Goal: Task Accomplishment & Management: Manage account settings

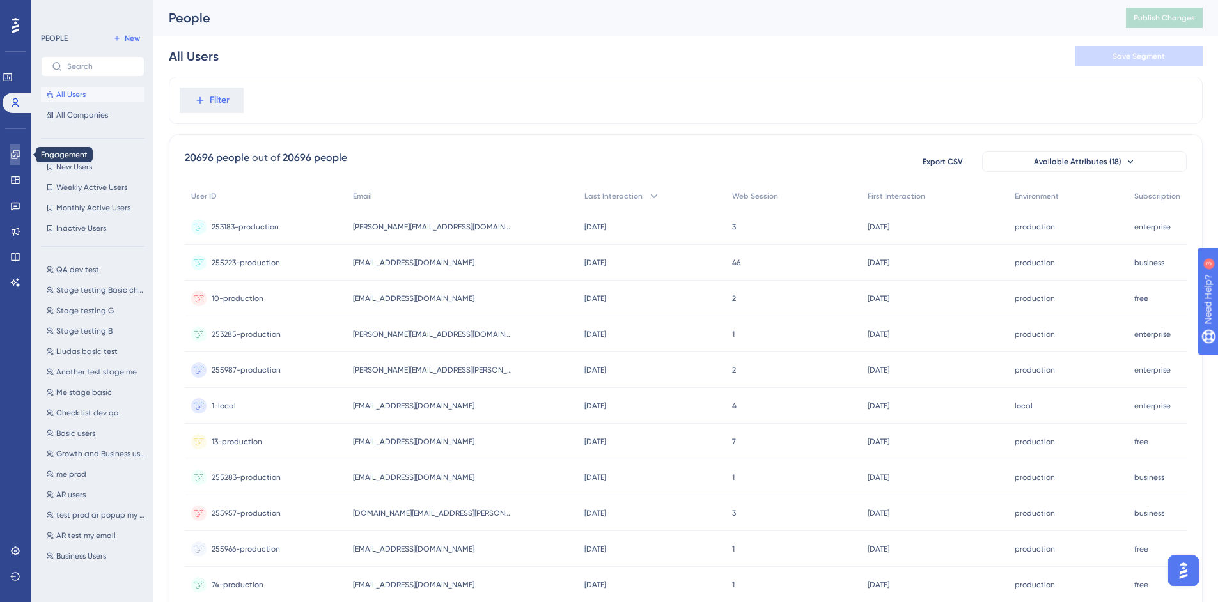
click at [20, 157] on link at bounding box center [15, 155] width 10 height 20
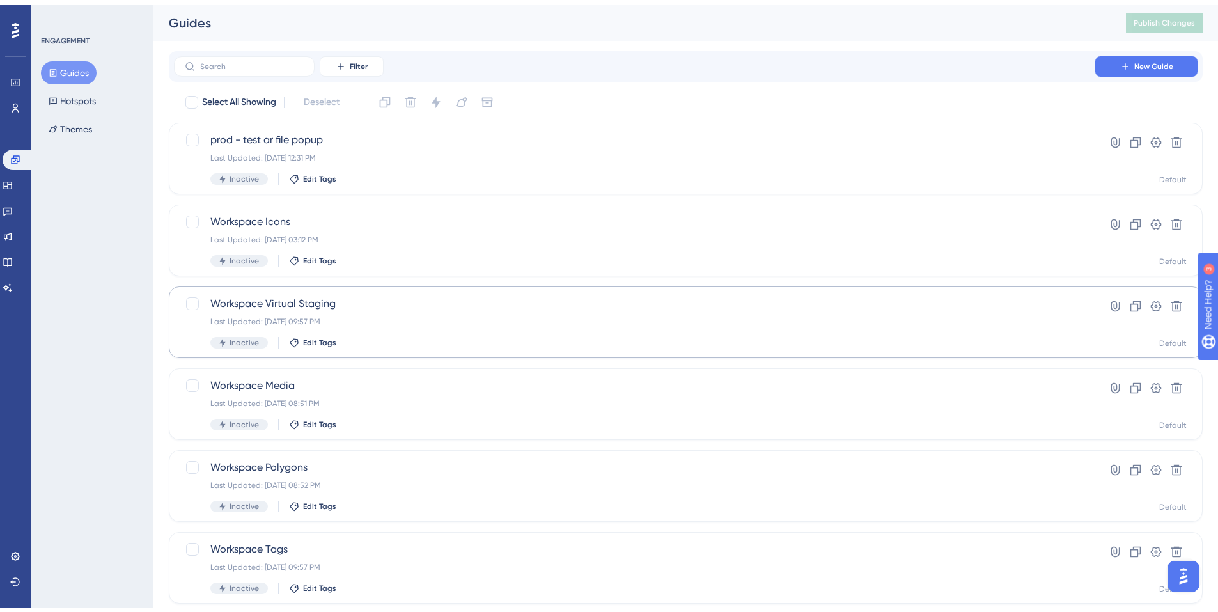
scroll to position [380, 0]
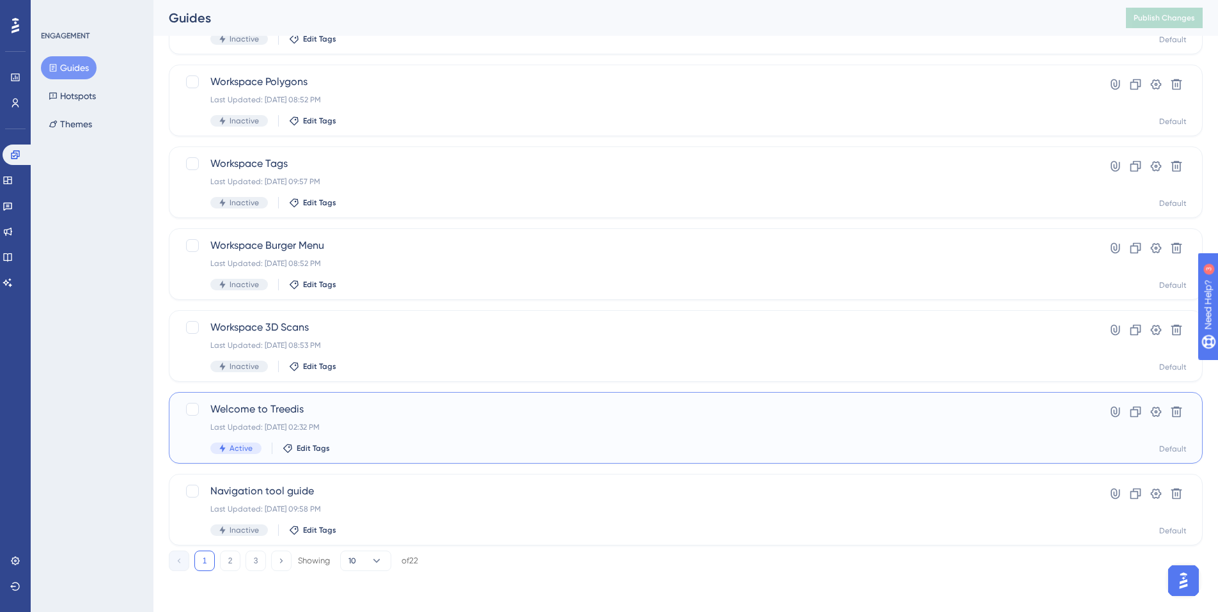
click at [290, 404] on span "Welcome to Treedis" at bounding box center [634, 409] width 849 height 15
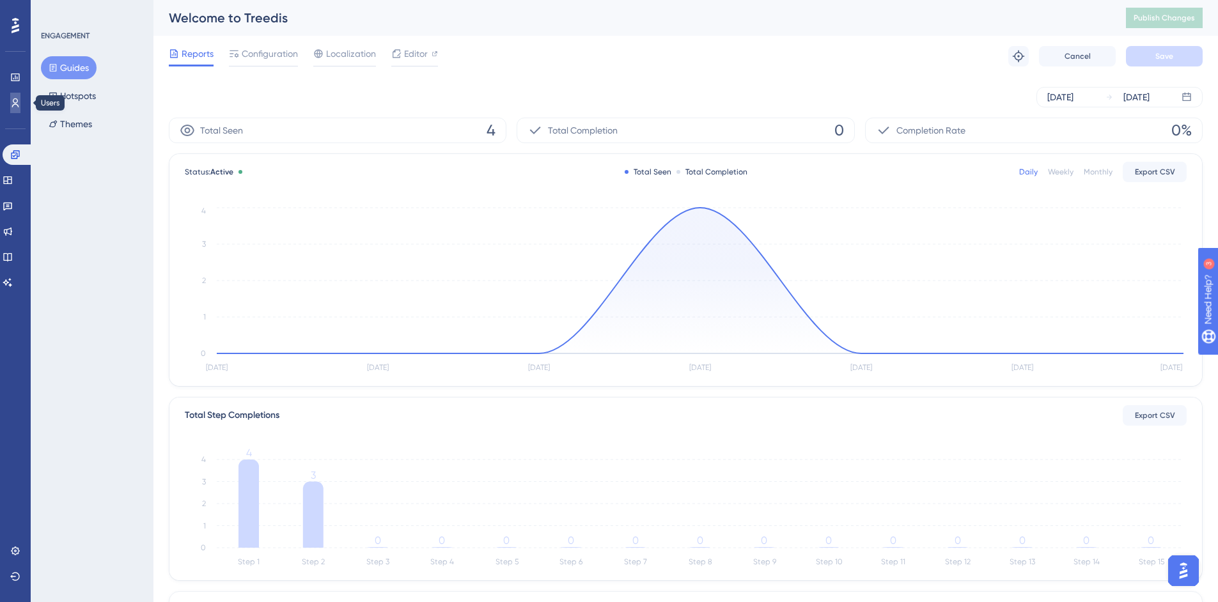
click at [18, 108] on link at bounding box center [15, 103] width 10 height 20
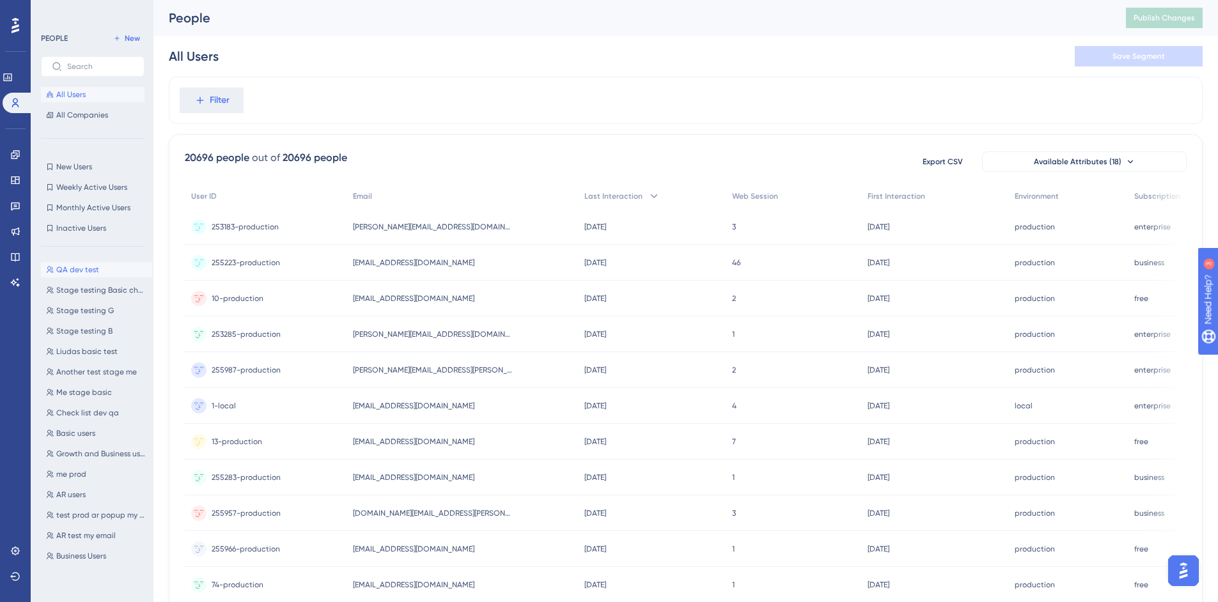
click at [87, 272] on span "QA dev test" at bounding box center [77, 270] width 43 height 10
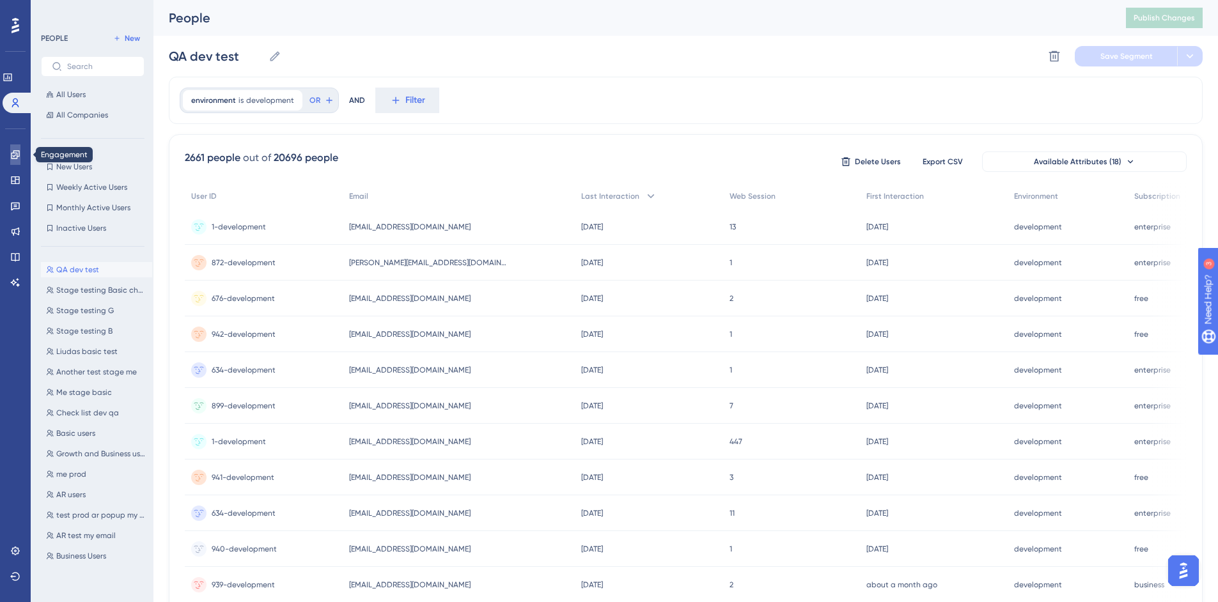
click at [13, 151] on icon at bounding box center [15, 154] width 8 height 8
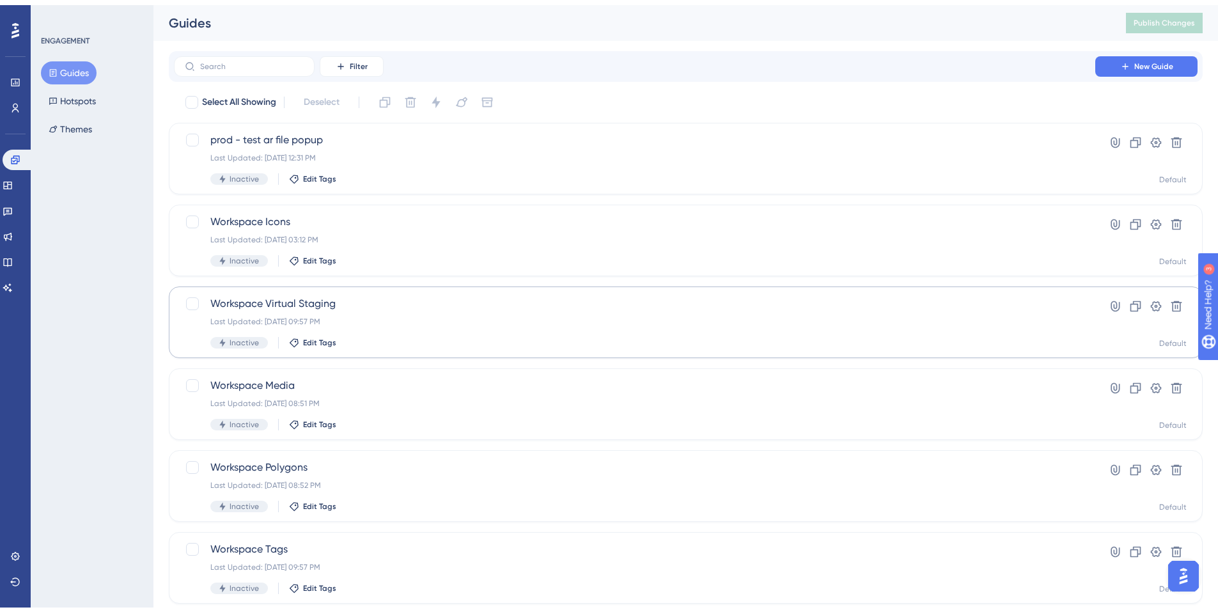
scroll to position [380, 0]
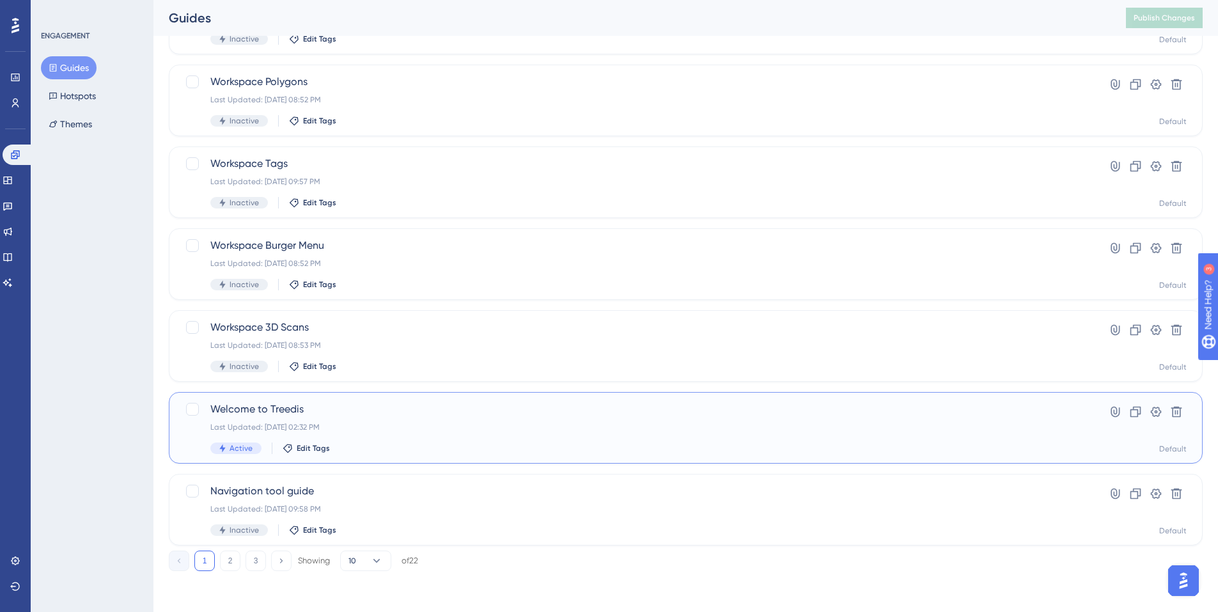
click at [284, 409] on span "Welcome to Treedis" at bounding box center [634, 409] width 849 height 15
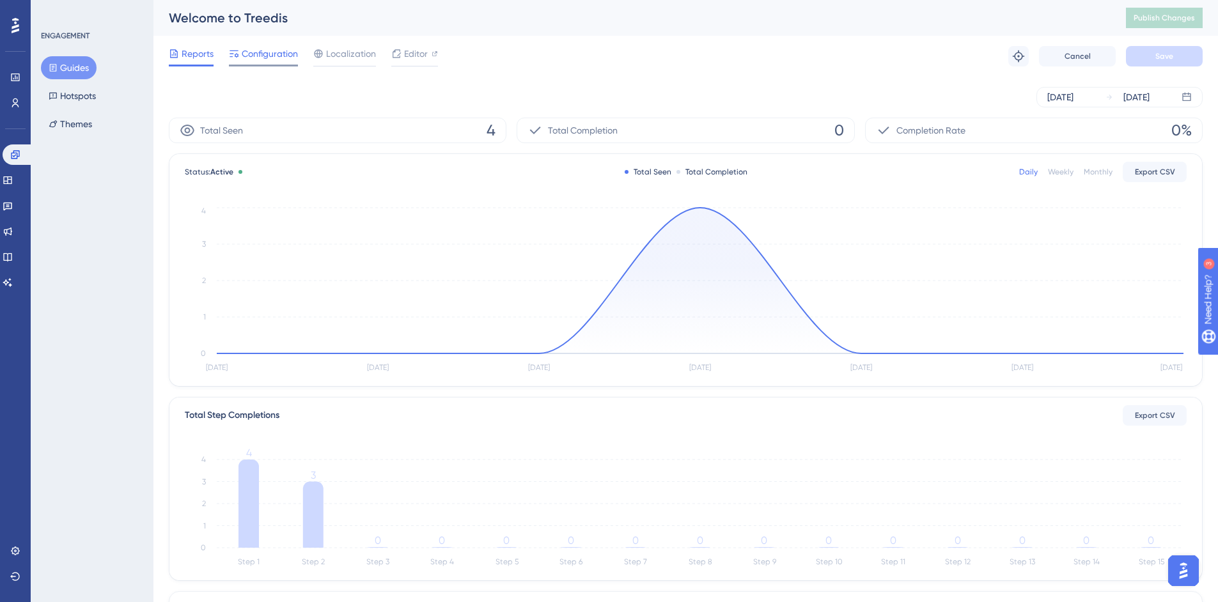
click at [271, 59] on span "Configuration" at bounding box center [270, 53] width 56 height 15
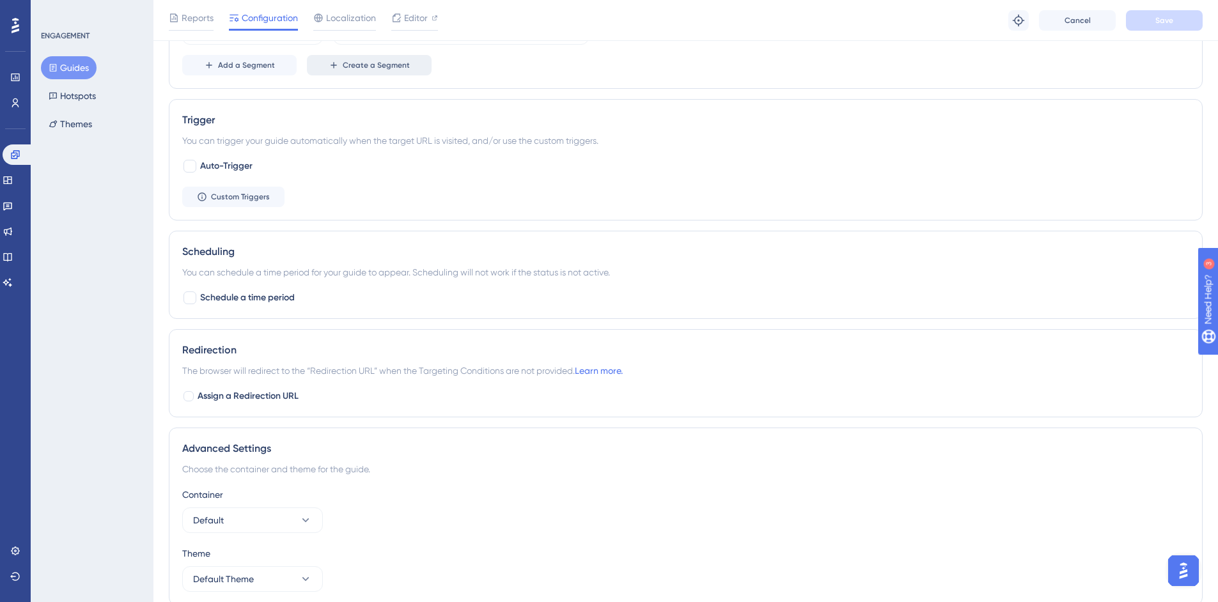
scroll to position [576, 0]
click at [17, 156] on icon at bounding box center [15, 154] width 8 height 8
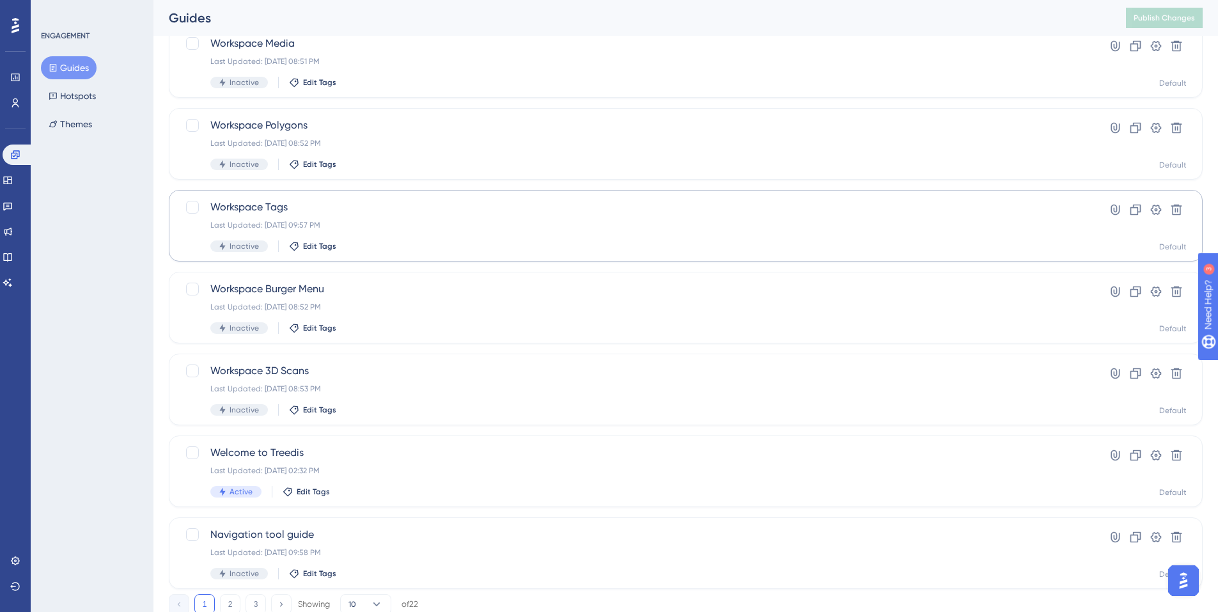
scroll to position [317, 0]
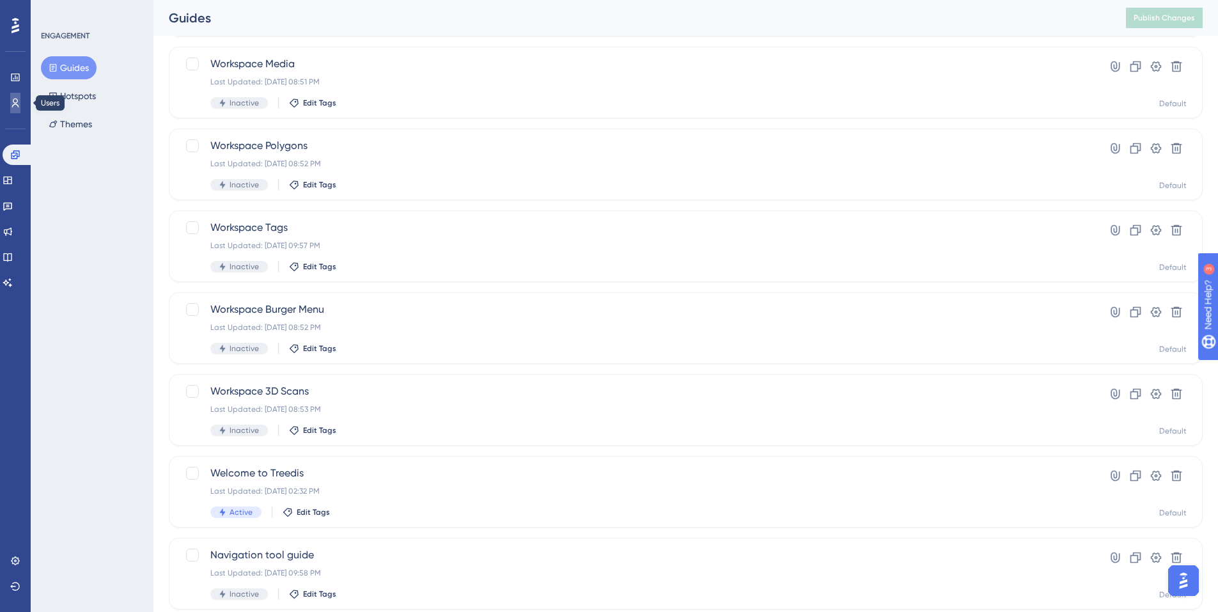
click at [20, 109] on link at bounding box center [15, 103] width 10 height 20
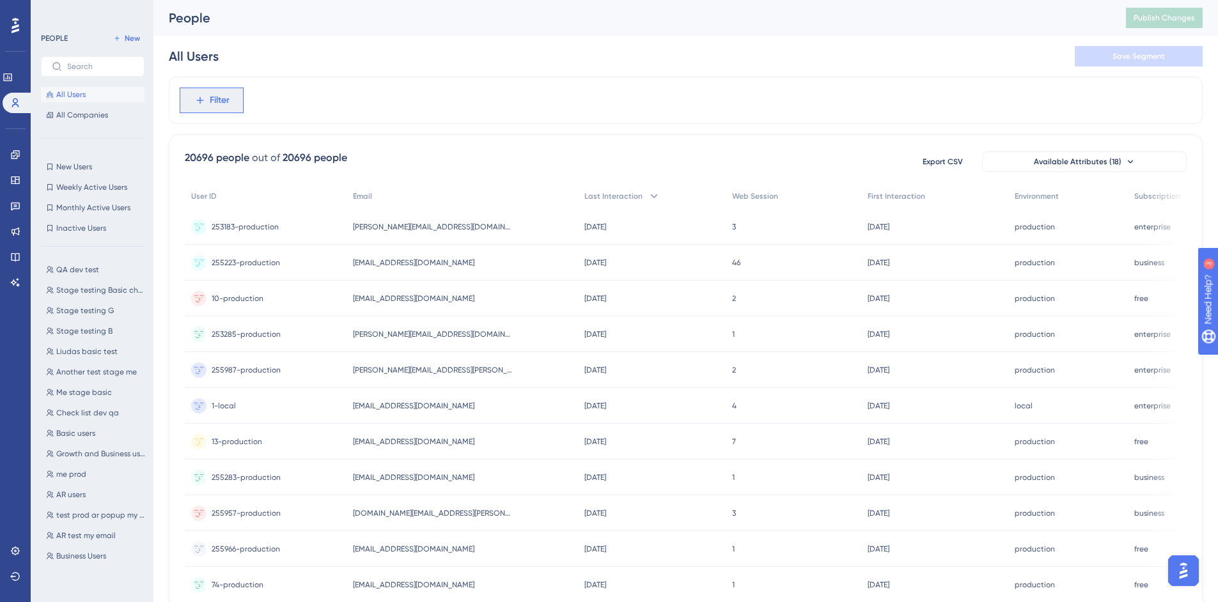
click at [208, 103] on button "Filter" at bounding box center [212, 101] width 64 height 26
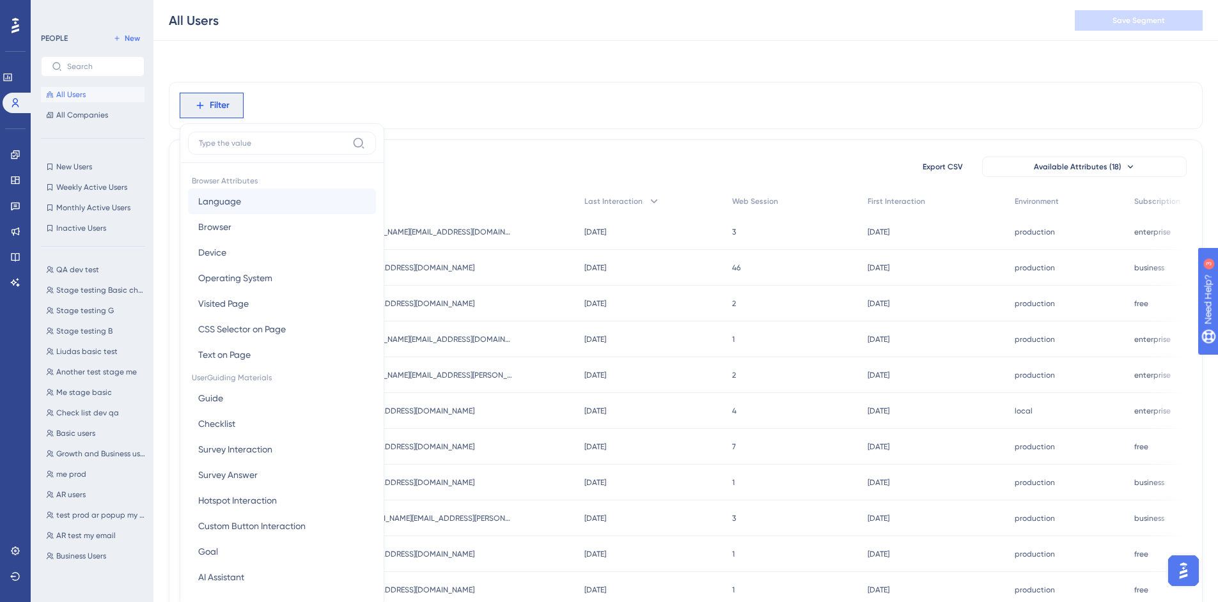
scroll to position [59, 0]
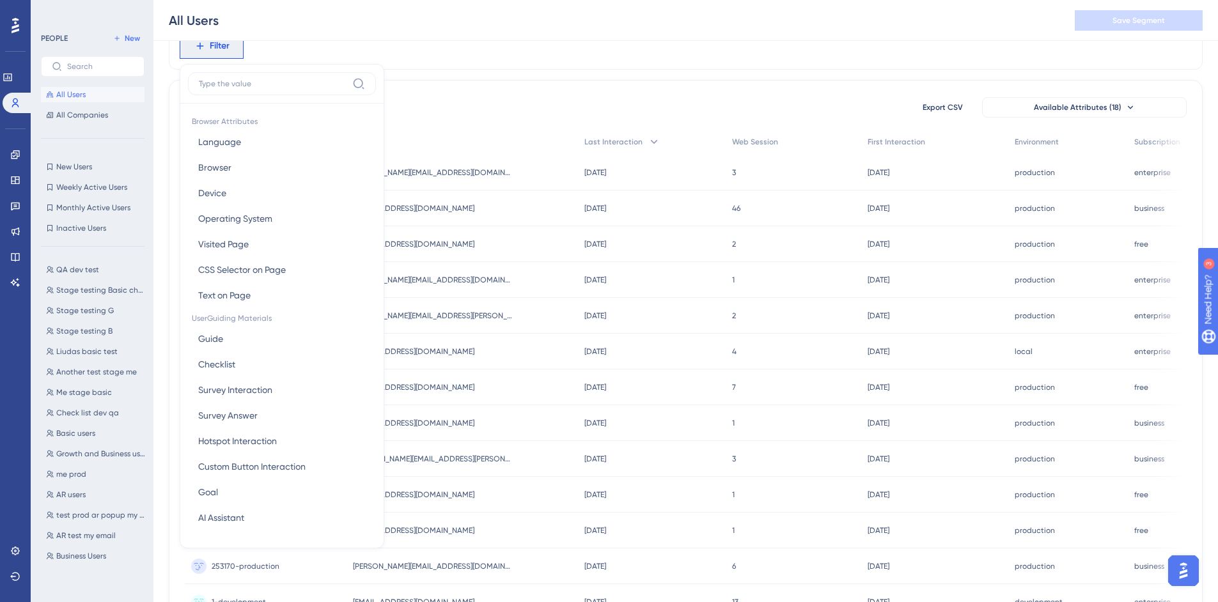
click at [294, 84] on input at bounding box center [273, 84] width 148 height 10
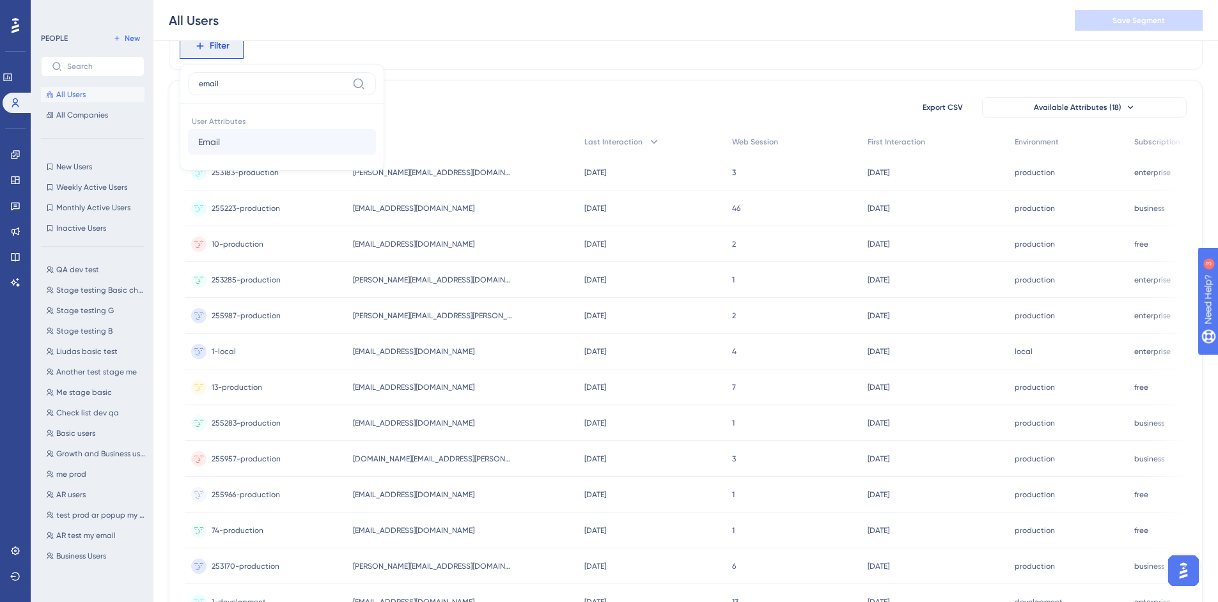
type input "email"
click at [274, 145] on button "Email Email" at bounding box center [282, 142] width 188 height 26
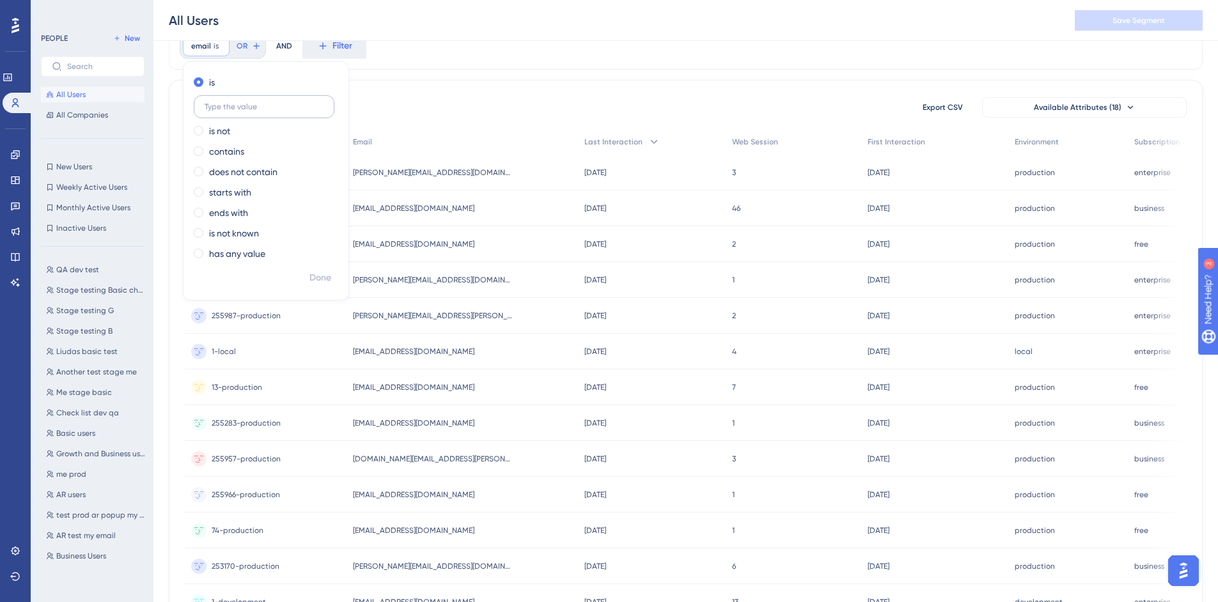
click at [288, 107] on input "text" at bounding box center [264, 106] width 119 height 9
type input "[EMAIL_ADDRESS][DOMAIN_NAME]"
click at [336, 277] on button "Done" at bounding box center [320, 278] width 36 height 23
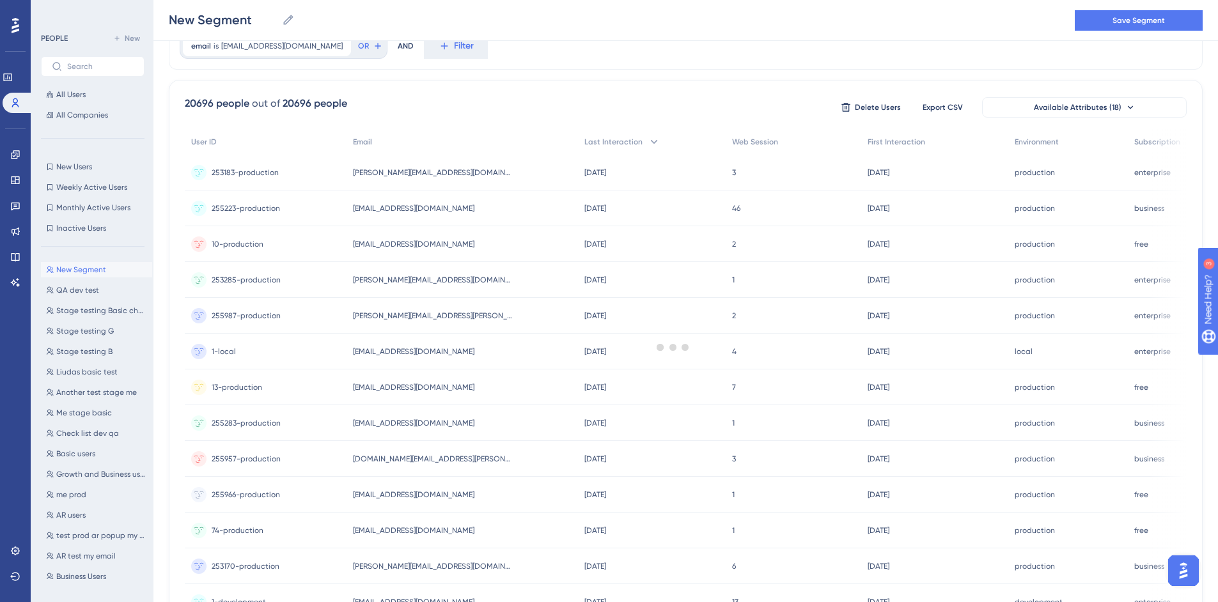
scroll to position [0, 0]
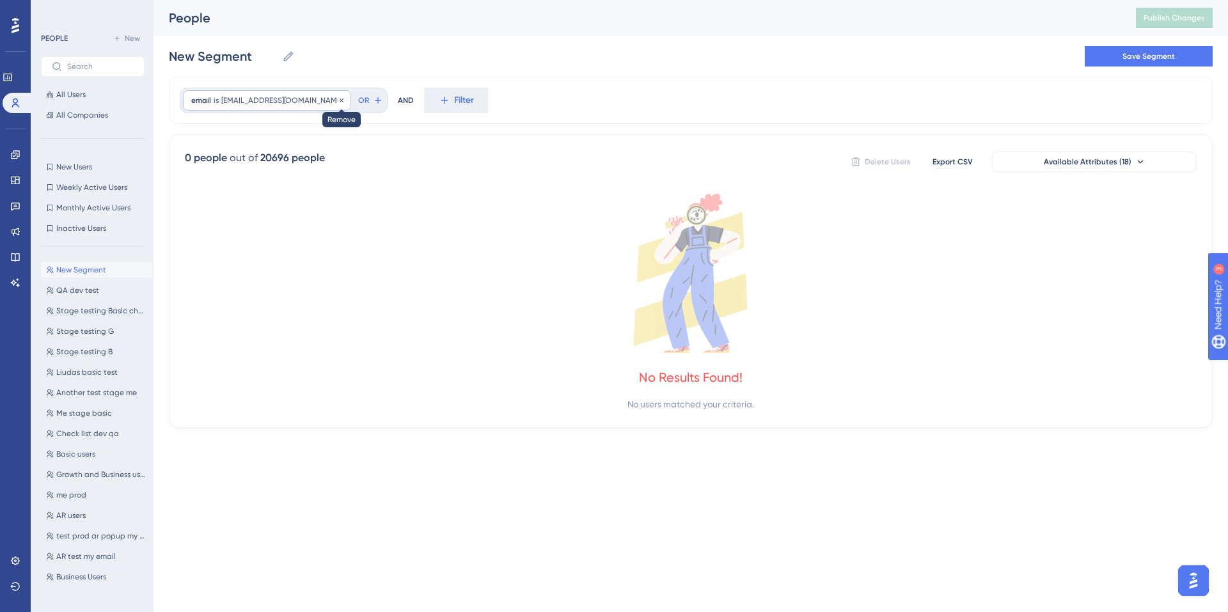
click at [338, 100] on icon at bounding box center [342, 101] width 8 height 8
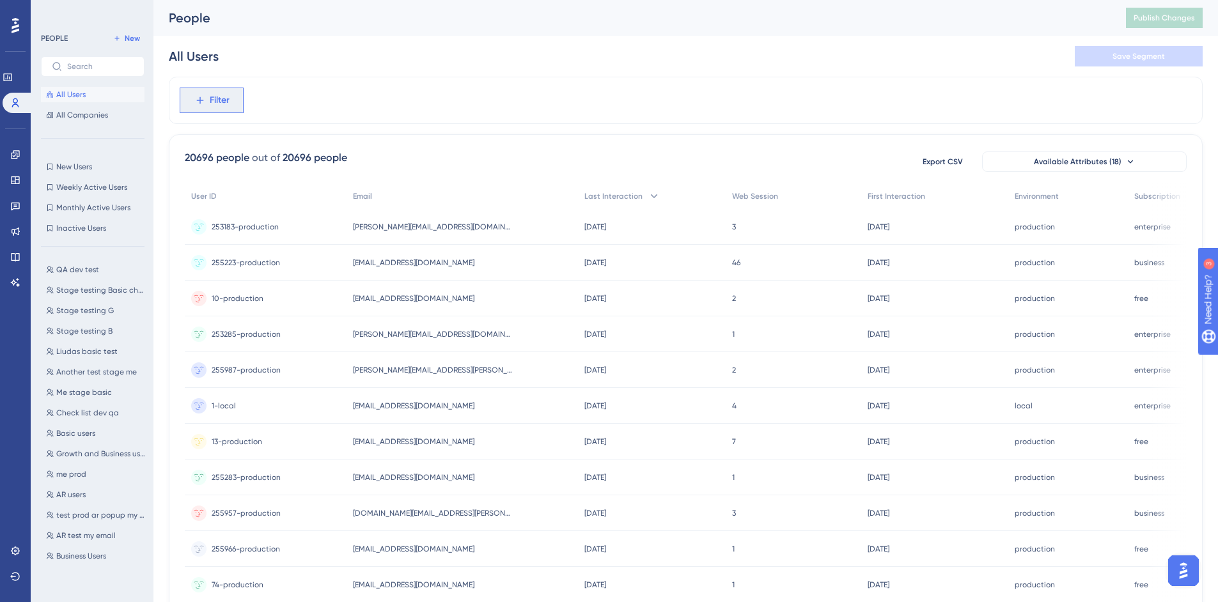
click at [214, 108] on button "Filter" at bounding box center [212, 101] width 64 height 26
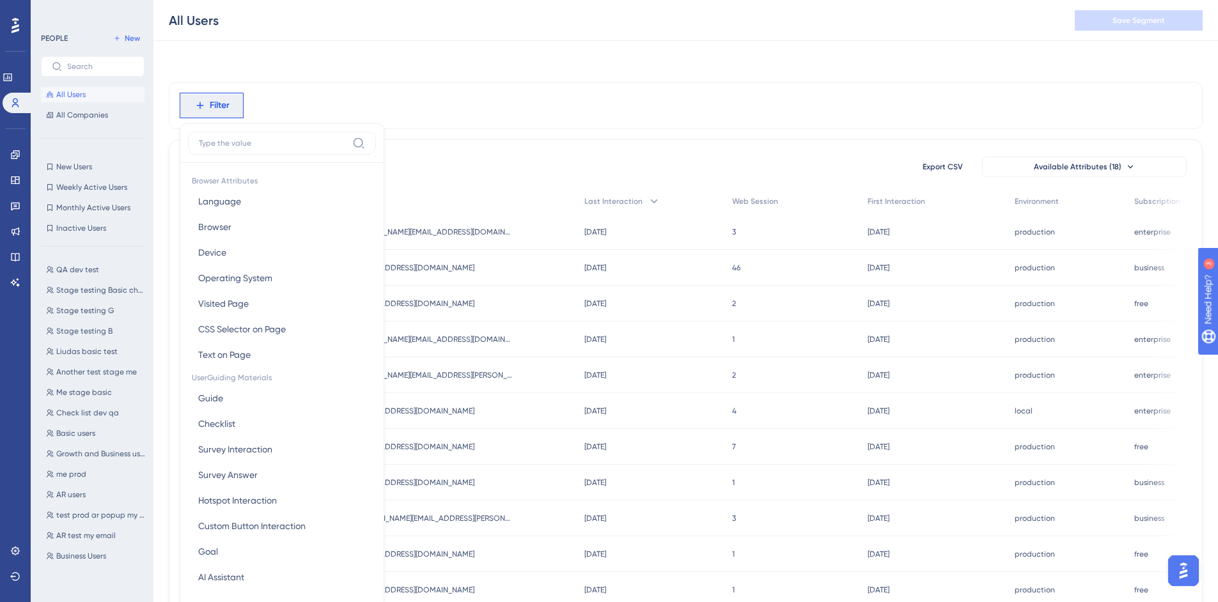
scroll to position [59, 0]
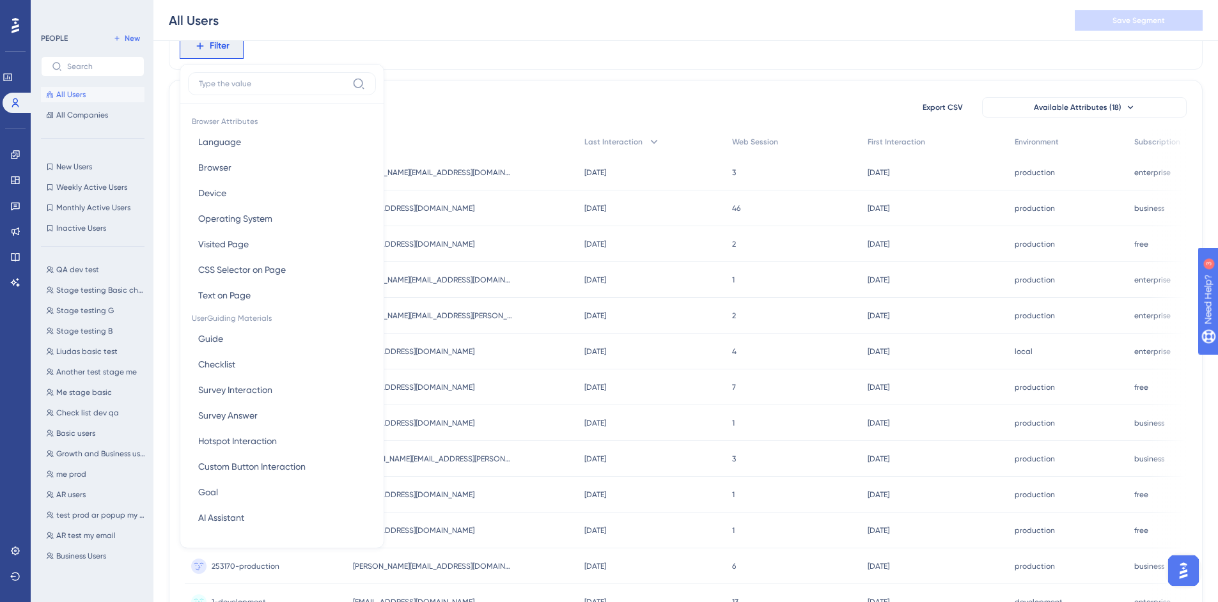
click at [301, 88] on input at bounding box center [273, 84] width 148 height 10
type input "v"
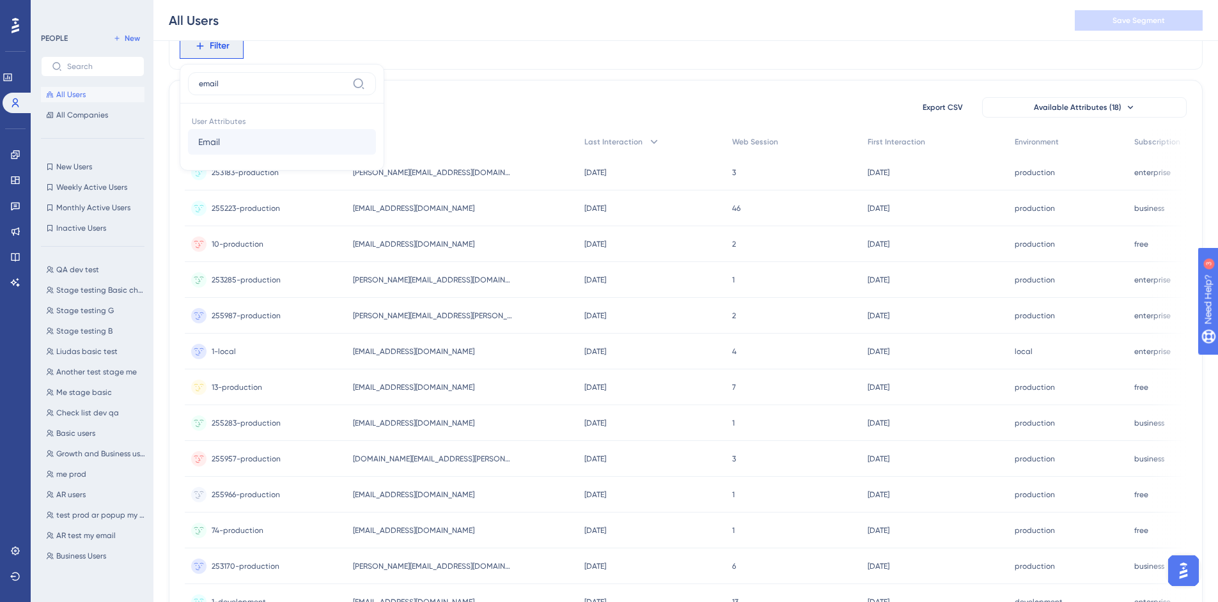
type input "email"
click at [283, 135] on button "Email Email" at bounding box center [282, 142] width 188 height 26
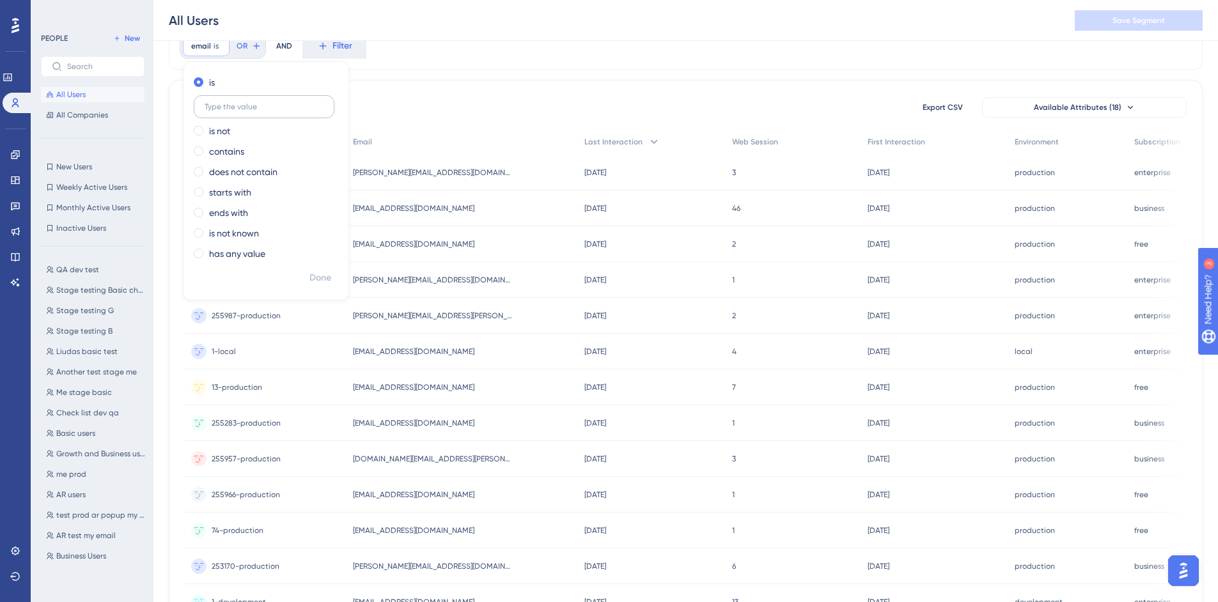
click at [286, 102] on label at bounding box center [264, 106] width 141 height 23
click at [286, 102] on input "text" at bounding box center [264, 106] width 119 height 9
paste input "[EMAIL_ADDRESS][DOMAIN_NAME]"
type input "[EMAIL_ADDRESS][DOMAIN_NAME]"
click at [326, 273] on span "Done" at bounding box center [321, 278] width 22 height 15
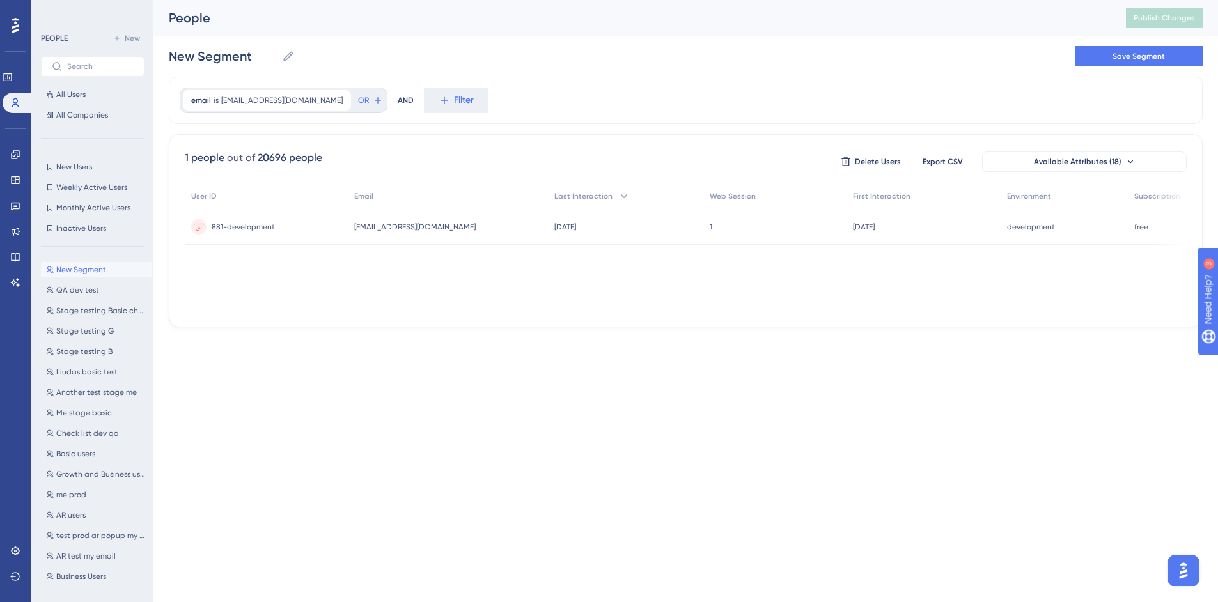
scroll to position [0, 0]
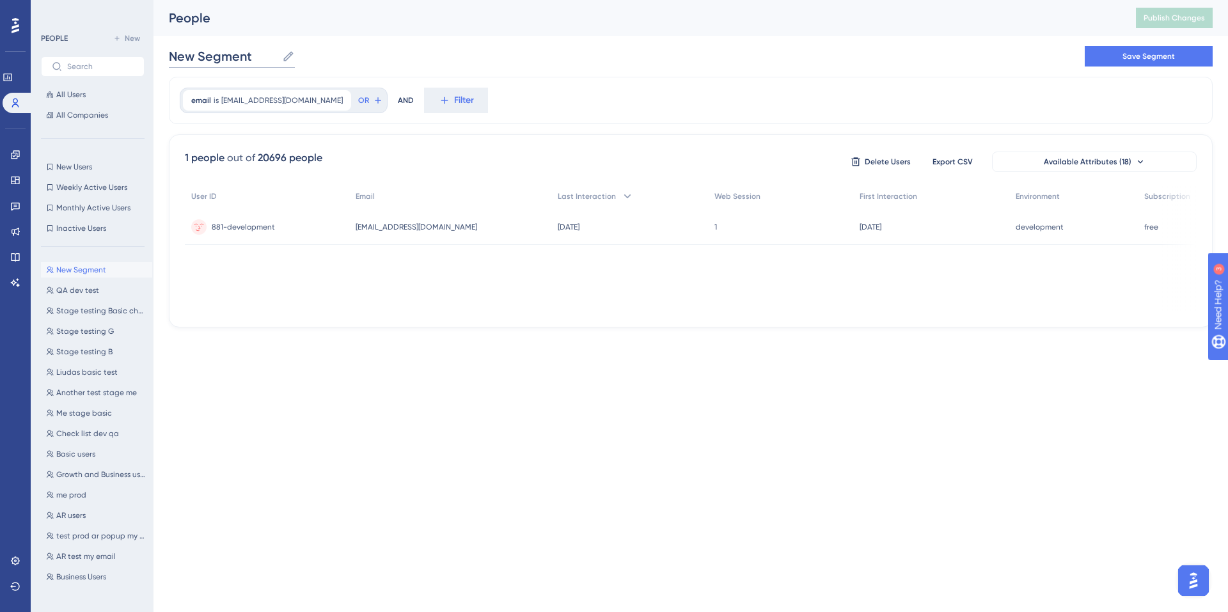
click at [207, 56] on input "New Segment" at bounding box center [223, 56] width 108 height 18
click at [1161, 61] on button "Save Segment" at bounding box center [1149, 56] width 128 height 20
click at [119, 395] on span "Another test stage me" at bounding box center [96, 393] width 81 height 10
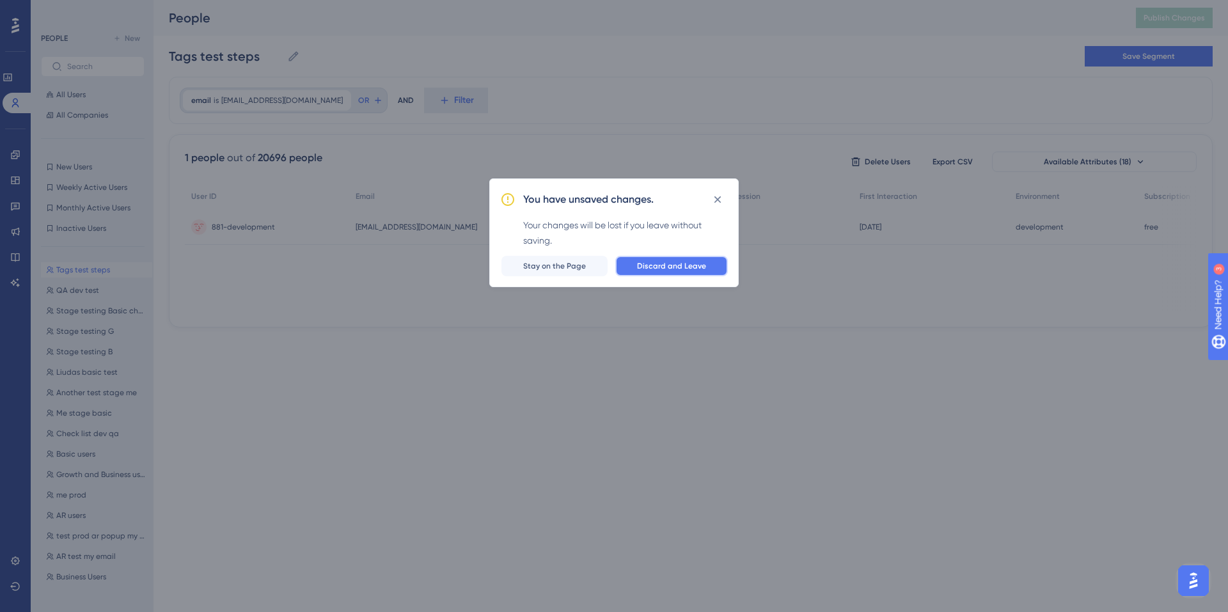
click at [694, 262] on span "Discard and Leave" at bounding box center [671, 266] width 69 height 10
type input "Another test stage me"
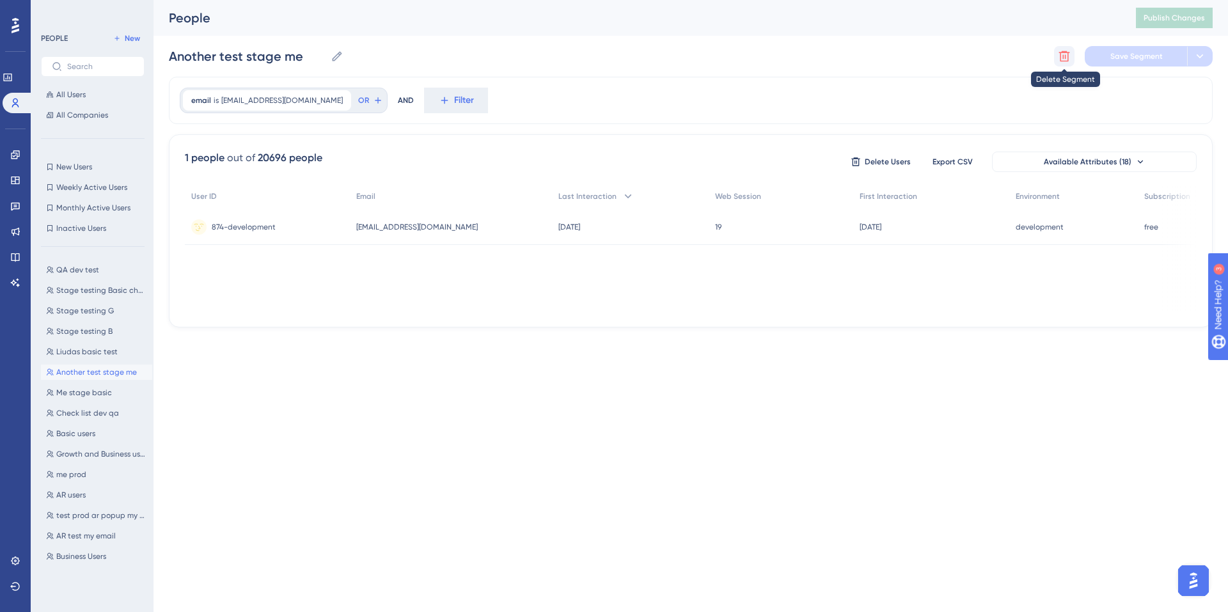
click at [1057, 59] on button at bounding box center [1064, 56] width 20 height 20
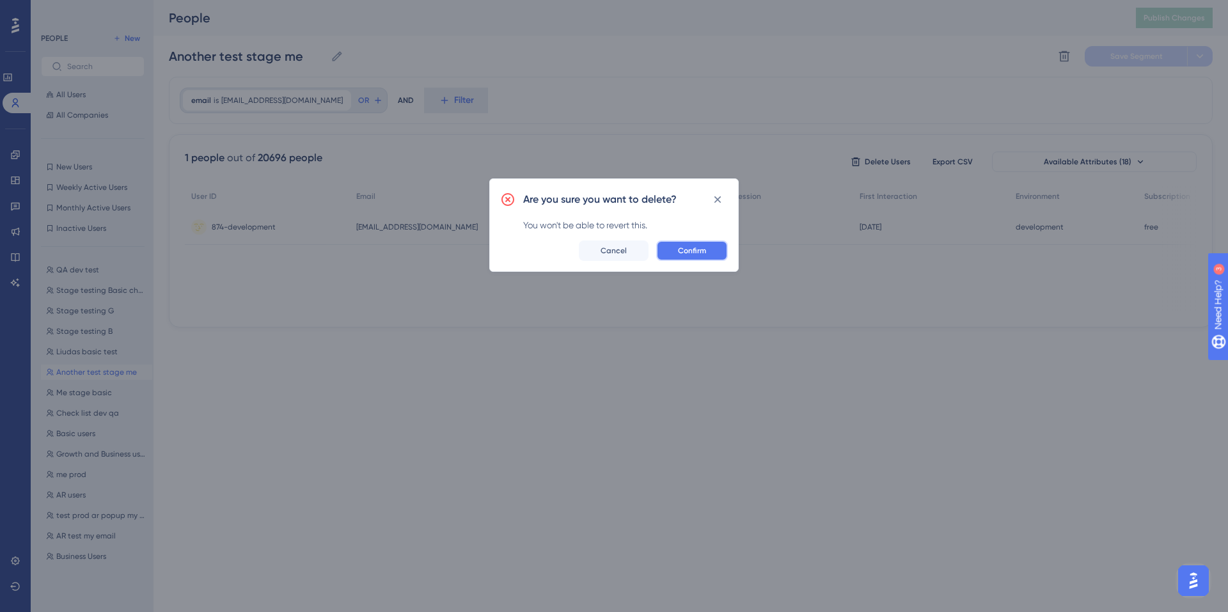
click at [680, 249] on span "Confirm" at bounding box center [692, 251] width 28 height 10
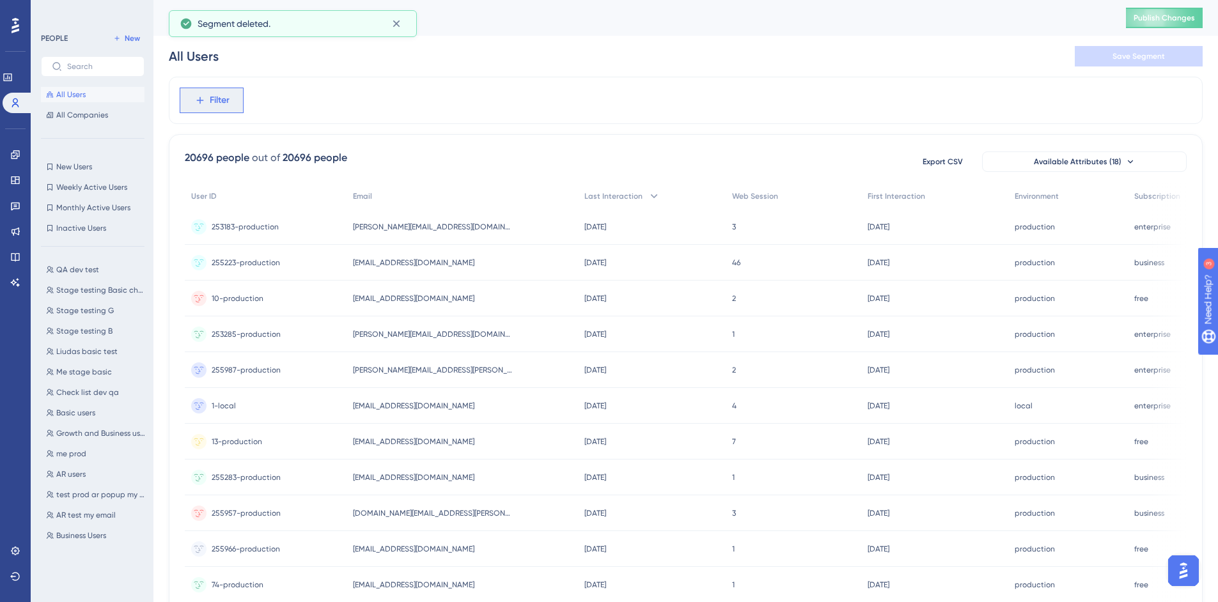
click at [232, 105] on button "Filter" at bounding box center [212, 101] width 64 height 26
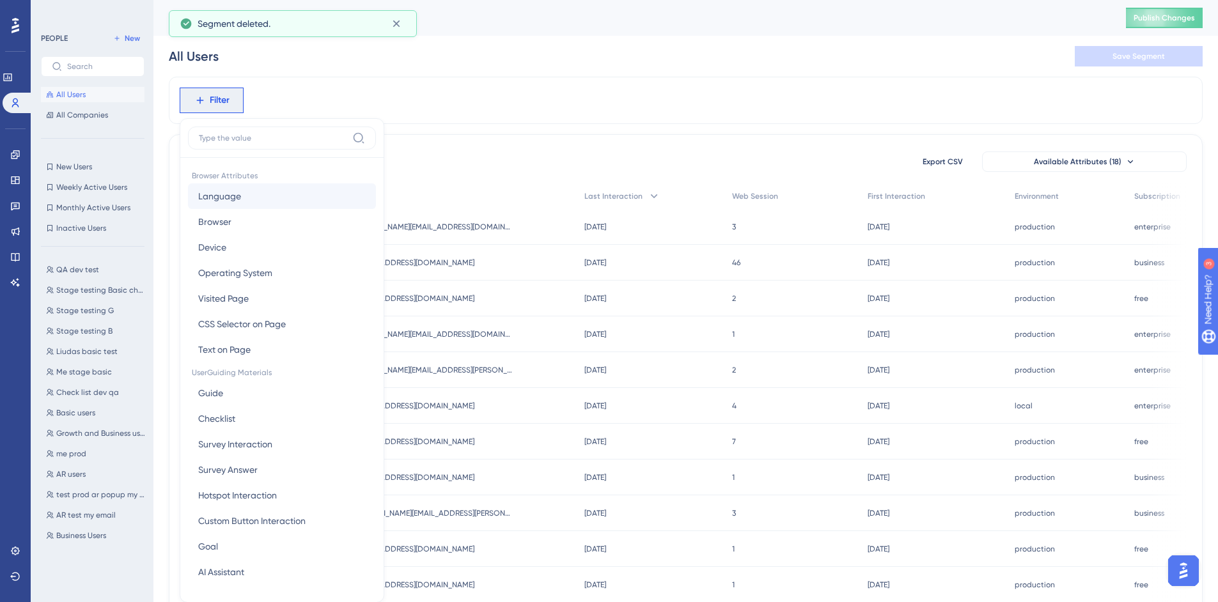
scroll to position [59, 0]
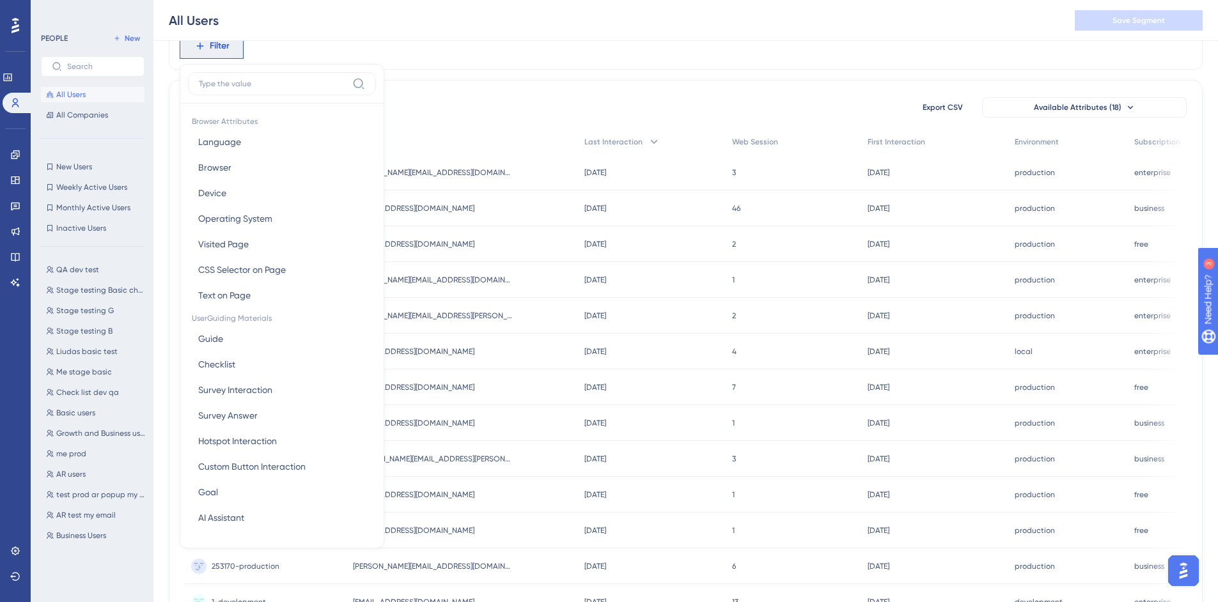
click at [309, 87] on input at bounding box center [273, 84] width 148 height 10
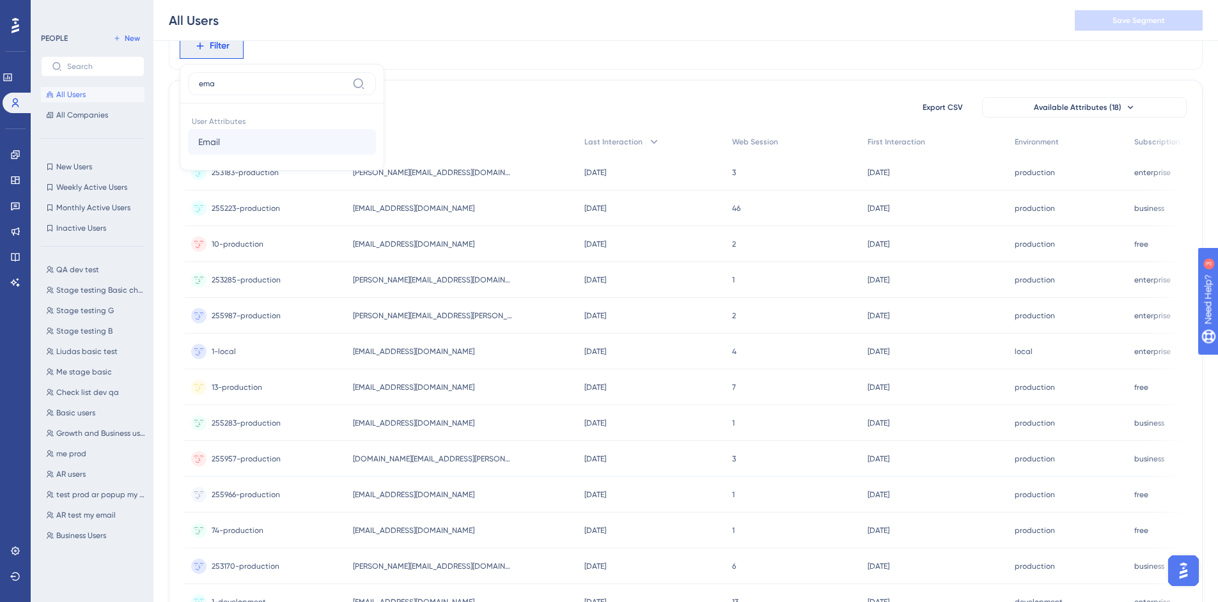
type input "ema"
click at [284, 134] on button "Email Email" at bounding box center [282, 142] width 188 height 26
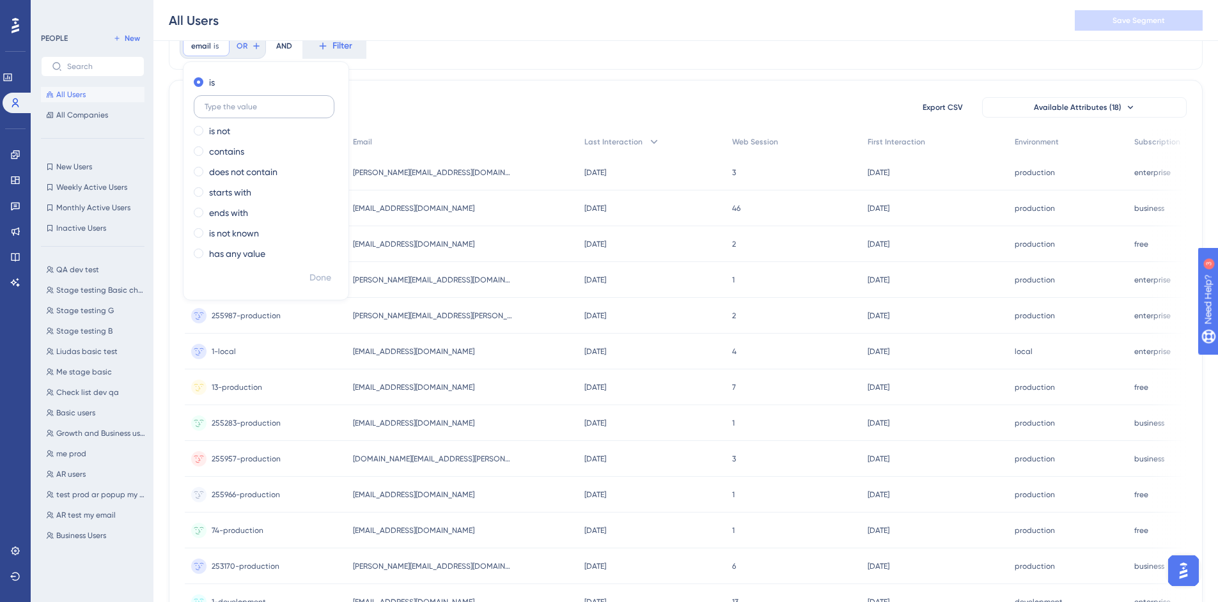
click at [287, 109] on input "text" at bounding box center [264, 106] width 119 height 9
type input "[EMAIL_ADDRESS][DOMAIN_NAME]"
click at [320, 270] on button "Done" at bounding box center [320, 278] width 36 height 23
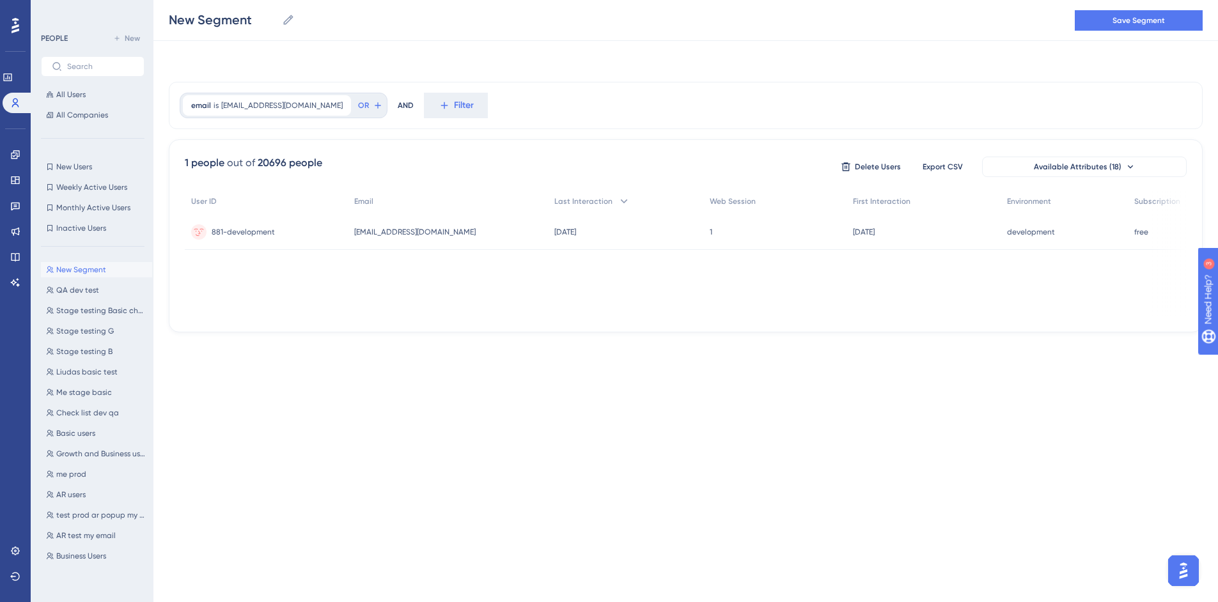
scroll to position [0, 0]
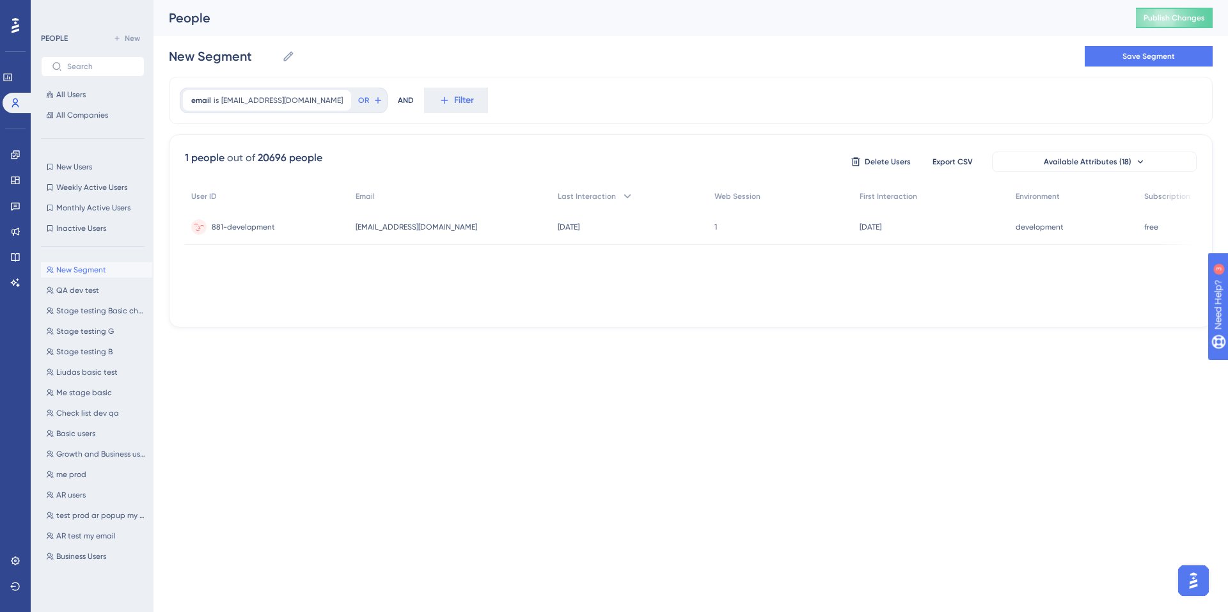
click at [349, 224] on div "881-development 881-development" at bounding box center [267, 227] width 164 height 36
click at [225, 47] on input "New Segment" at bounding box center [223, 56] width 108 height 18
click at [221, 52] on input "New Segment" at bounding box center [223, 56] width 108 height 18
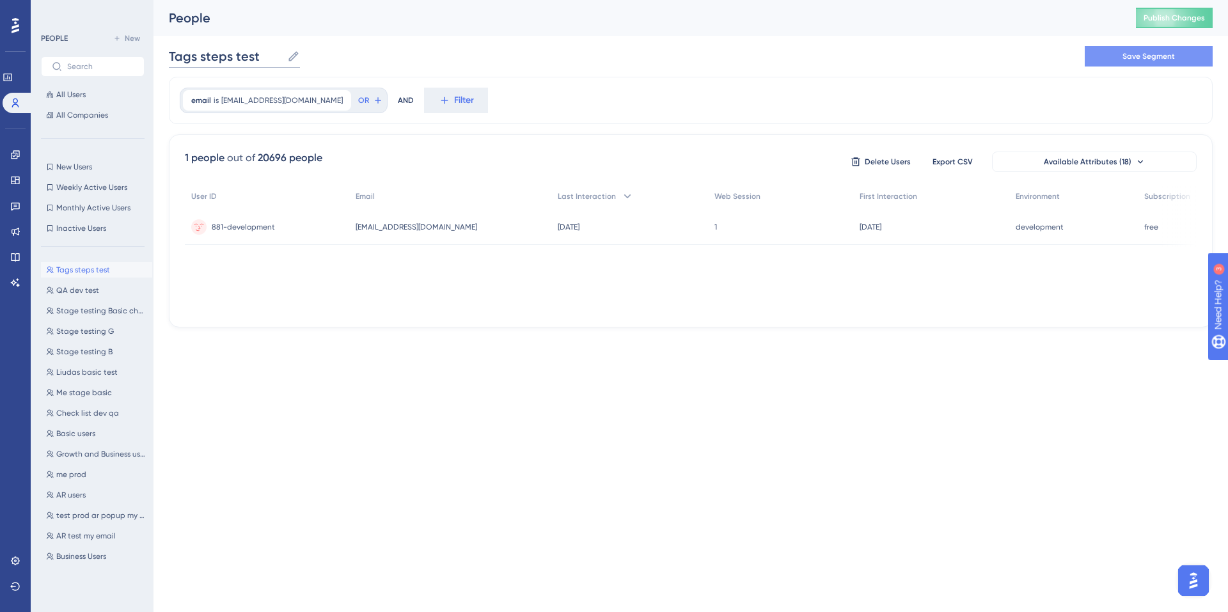
type input "Tags steps test"
click at [1126, 56] on span "Save Segment" at bounding box center [1148, 56] width 52 height 10
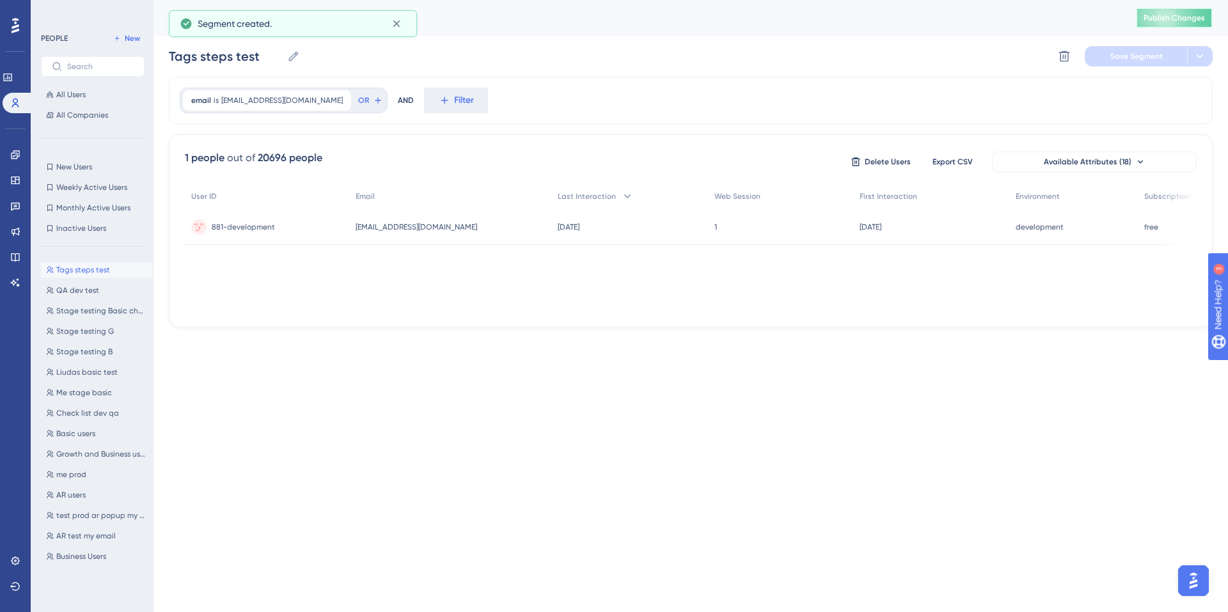
click at [1166, 26] on button "Publish Changes" at bounding box center [1174, 18] width 77 height 20
click at [15, 156] on icon at bounding box center [15, 155] width 10 height 10
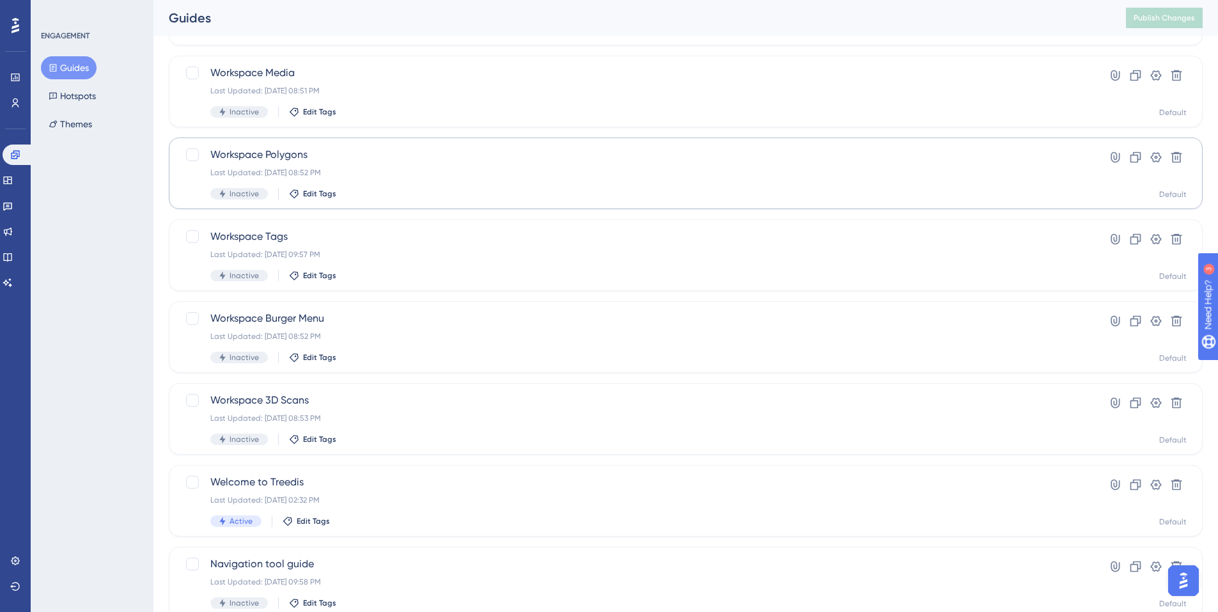
scroll to position [380, 0]
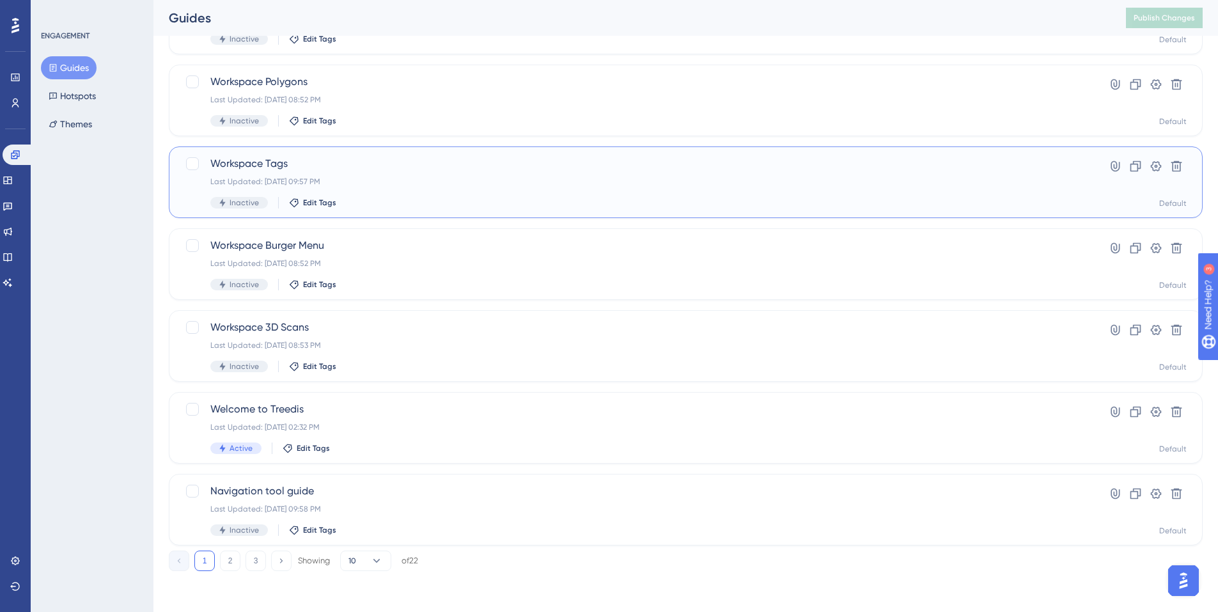
click at [269, 166] on span "Workspace Tags" at bounding box center [634, 163] width 849 height 15
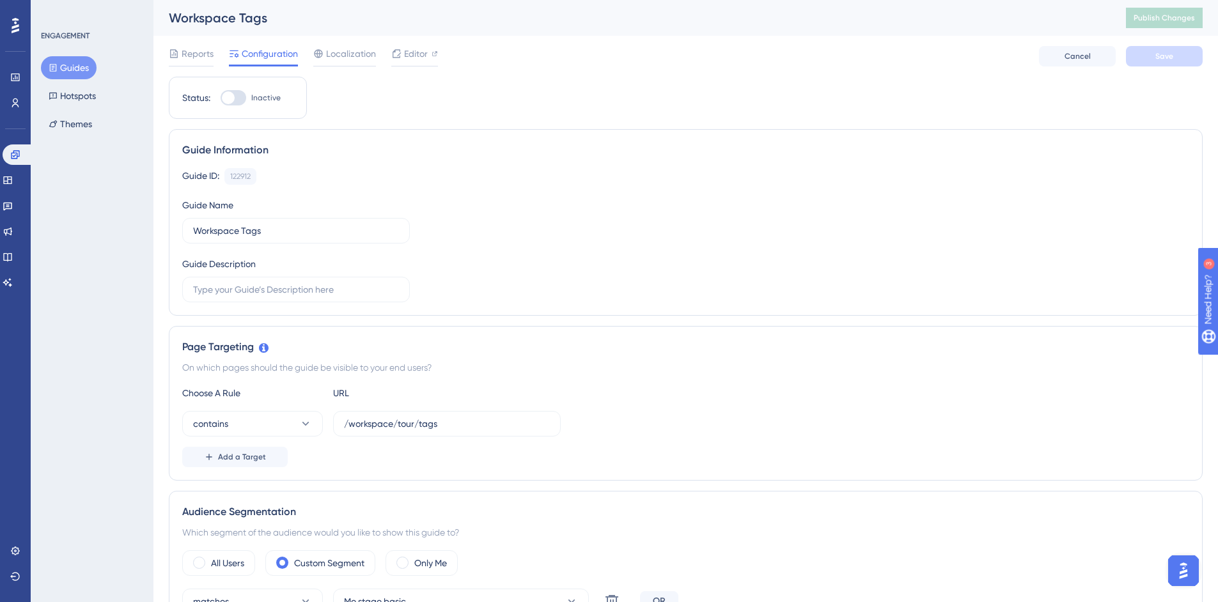
click at [239, 102] on div at bounding box center [234, 97] width 26 height 15
click at [221, 98] on input "Inactive" at bounding box center [220, 98] width 1 height 1
checkbox input "true"
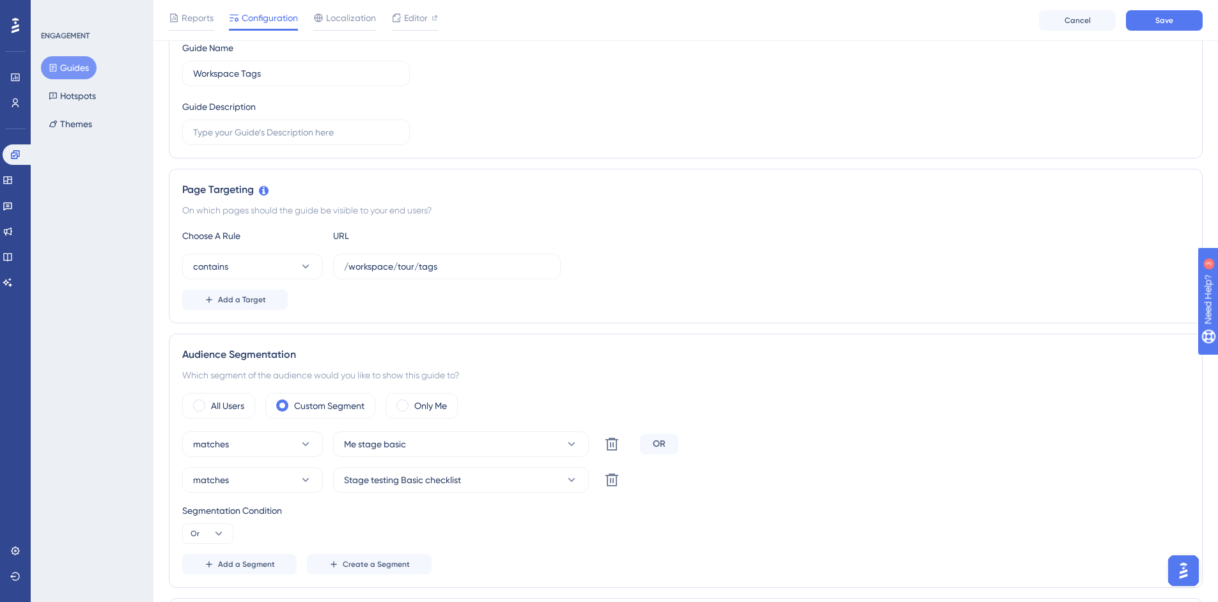
scroll to position [192, 0]
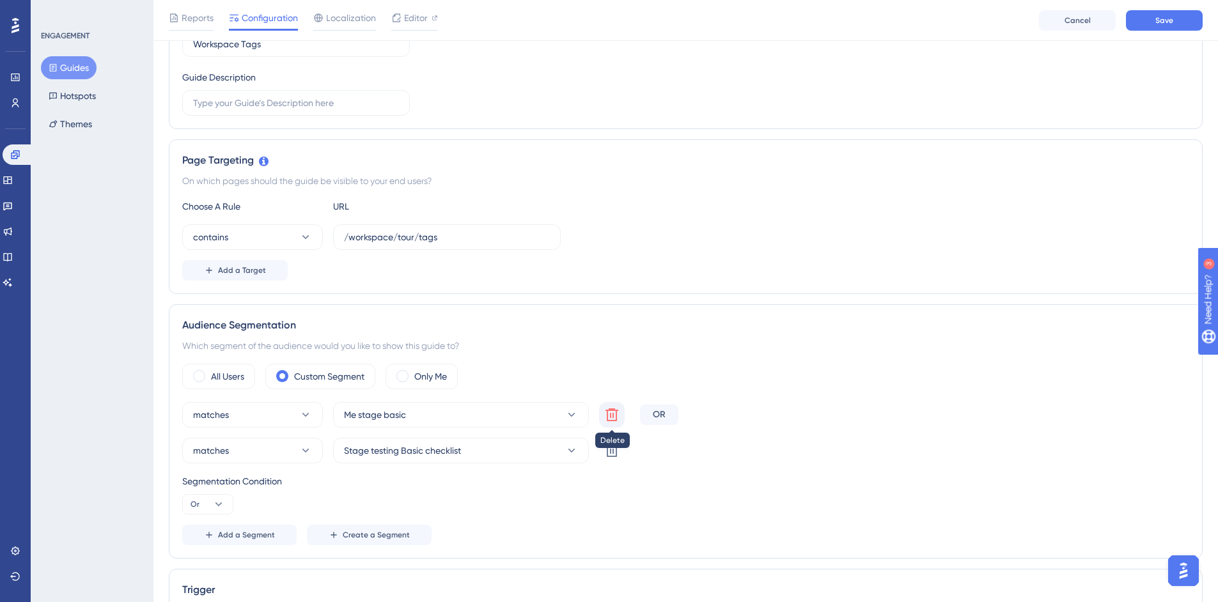
click at [608, 418] on icon at bounding box center [612, 415] width 13 height 13
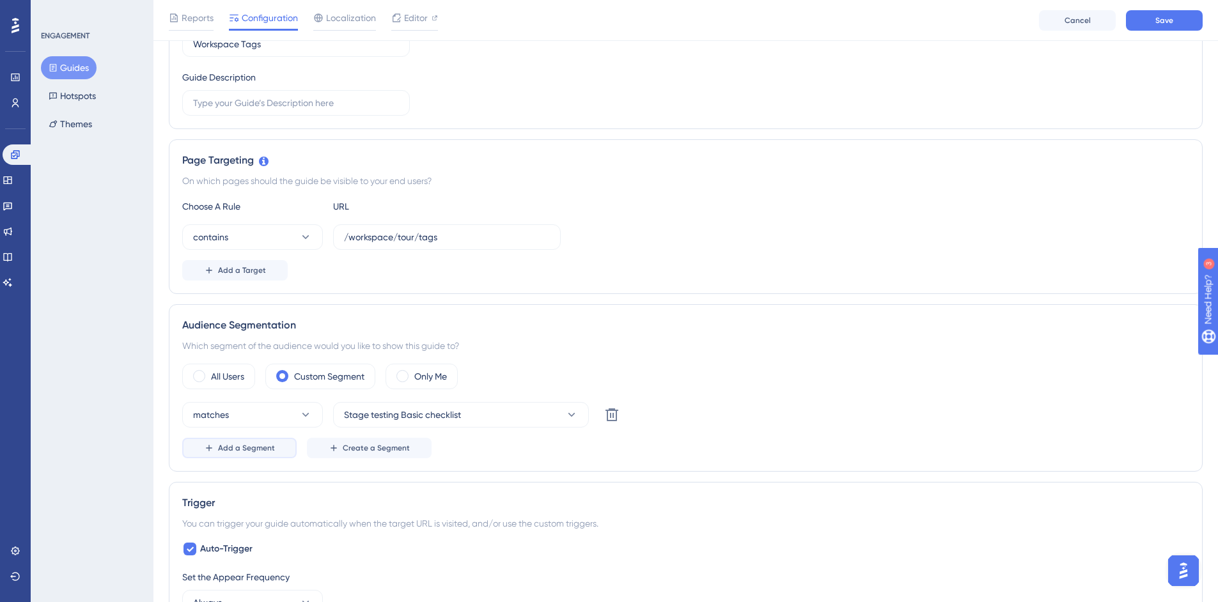
click at [268, 450] on span "Add a Segment" at bounding box center [246, 448] width 57 height 10
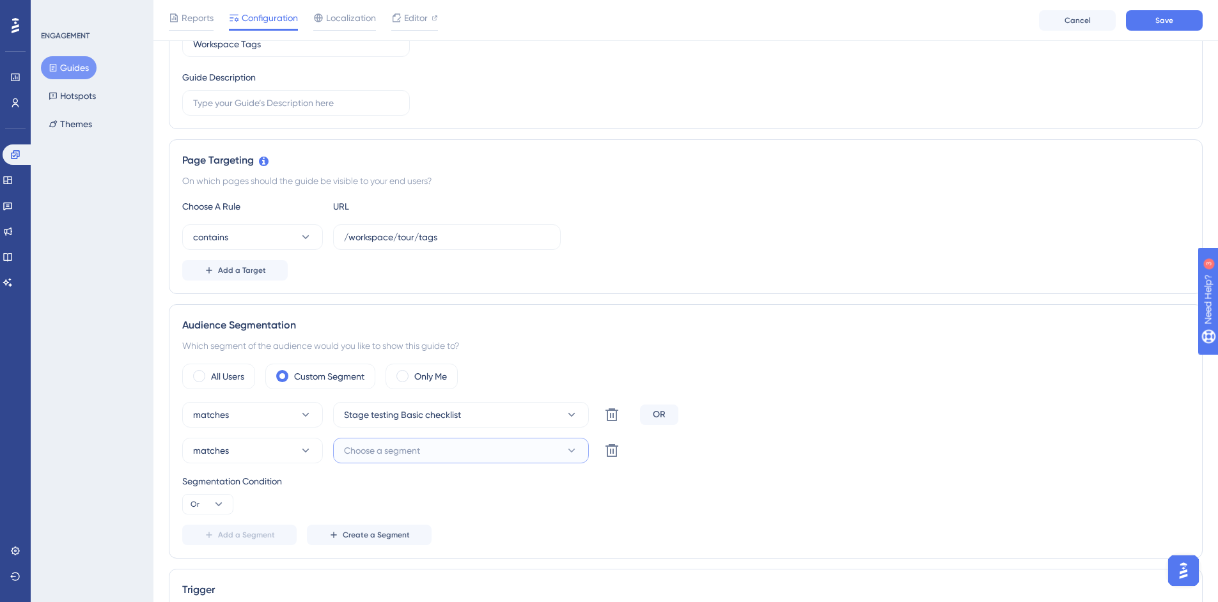
click at [404, 448] on span "Choose a segment" at bounding box center [382, 450] width 76 height 15
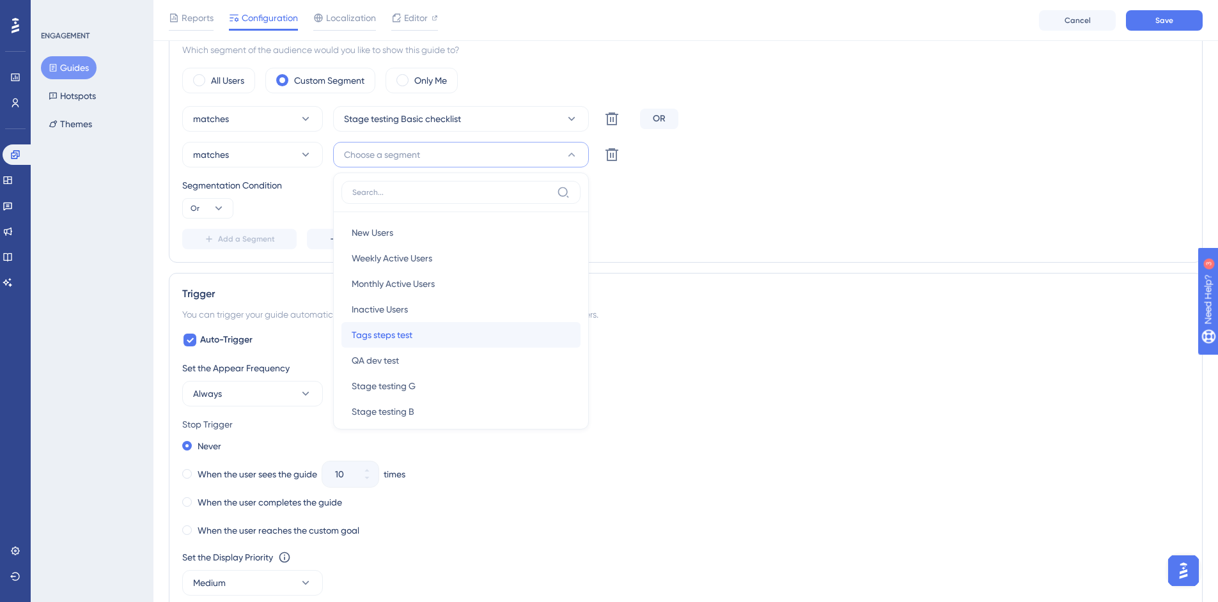
click at [425, 334] on div "Tags steps test Tags steps test" at bounding box center [461, 335] width 219 height 26
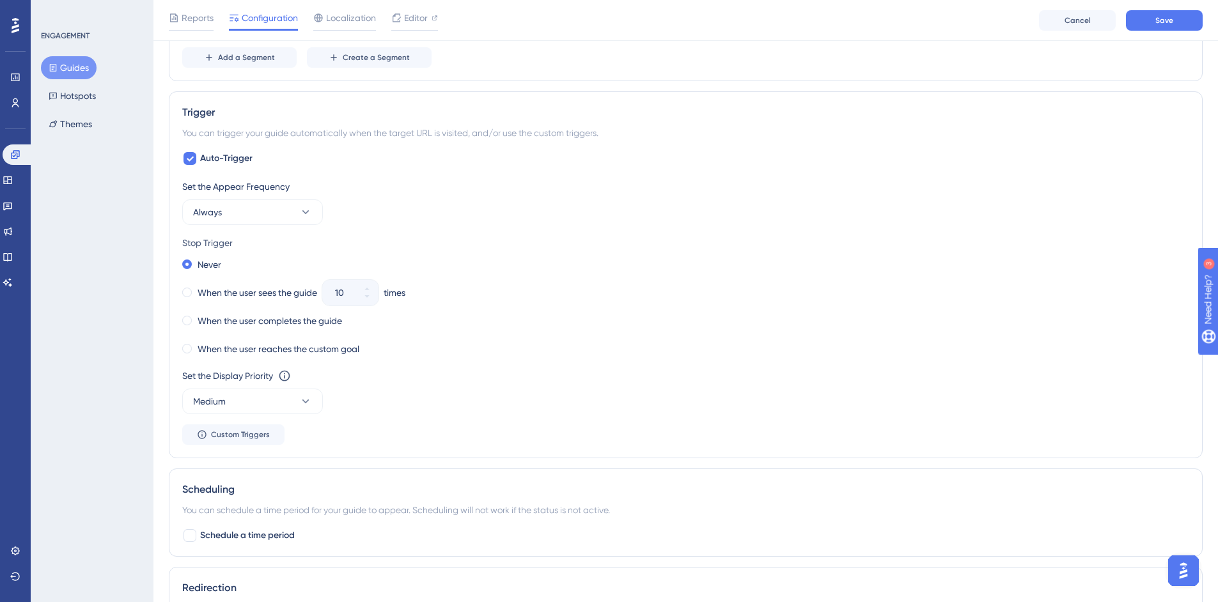
scroll to position [578, 0]
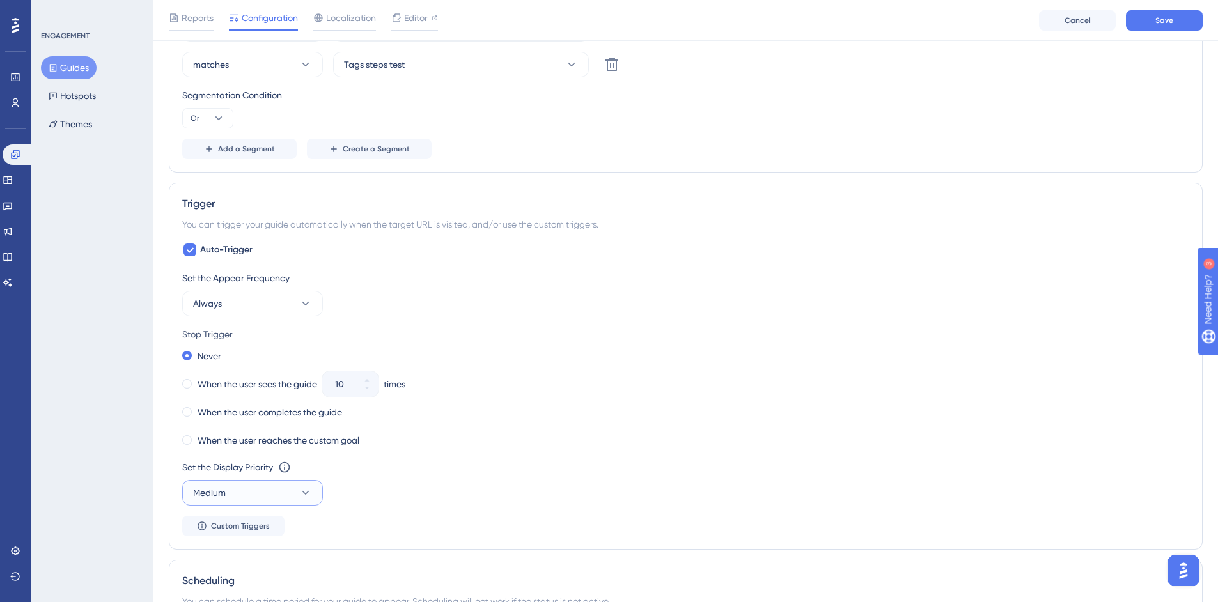
click at [253, 496] on button "Medium" at bounding box center [252, 493] width 141 height 26
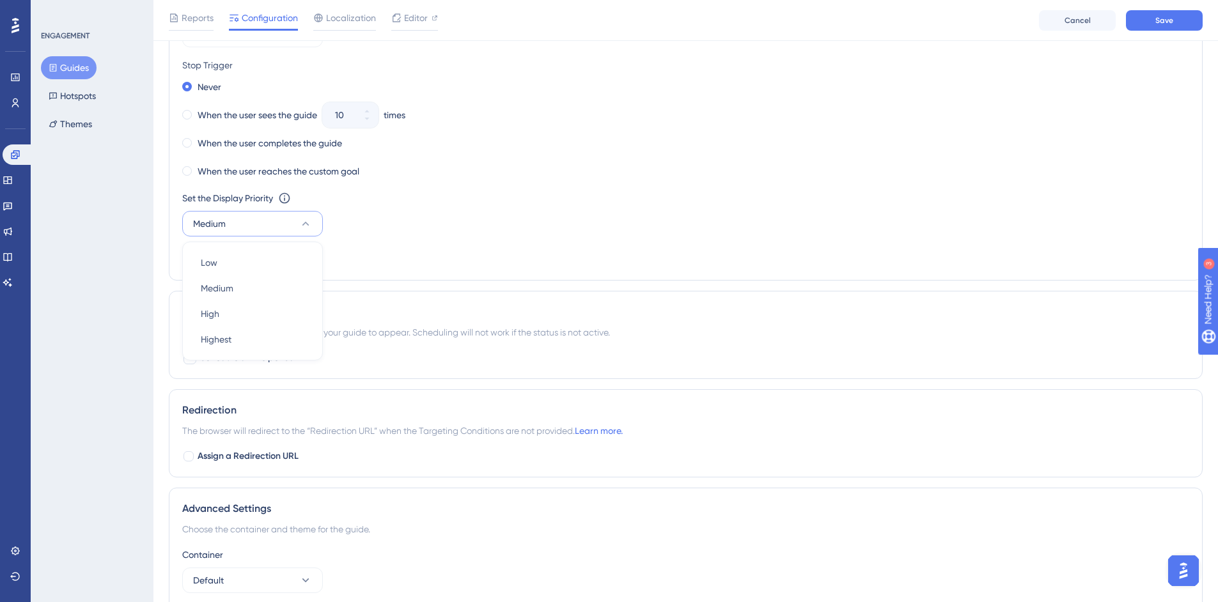
click at [232, 262] on button "Custom Triggers" at bounding box center [233, 257] width 102 height 20
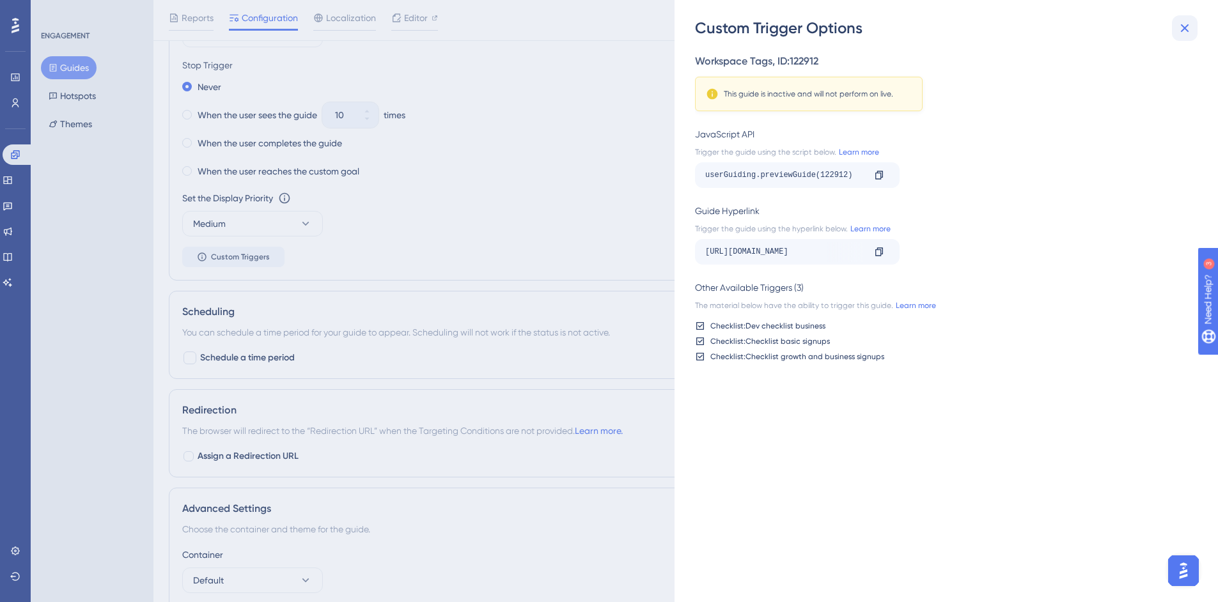
click at [1186, 29] on icon at bounding box center [1185, 28] width 8 height 8
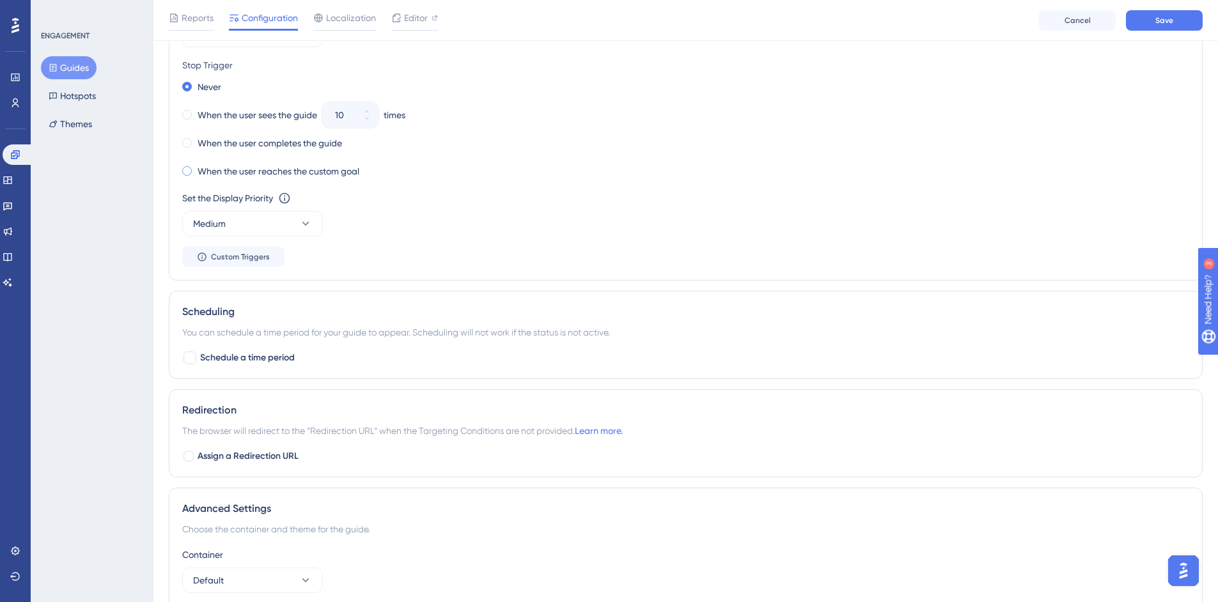
click at [189, 172] on span at bounding box center [187, 171] width 10 height 10
click at [196, 168] on input "radio" at bounding box center [196, 168] width 0 height 0
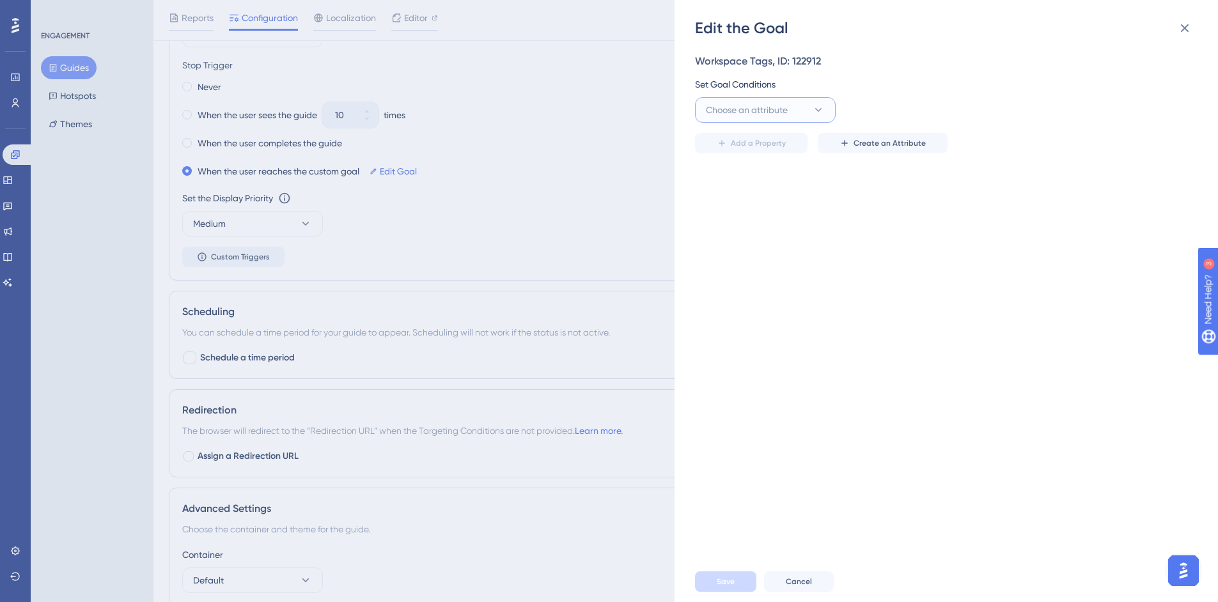
click at [768, 109] on span "Choose an attribute" at bounding box center [747, 109] width 82 height 15
click at [1175, 28] on button at bounding box center [1185, 28] width 26 height 26
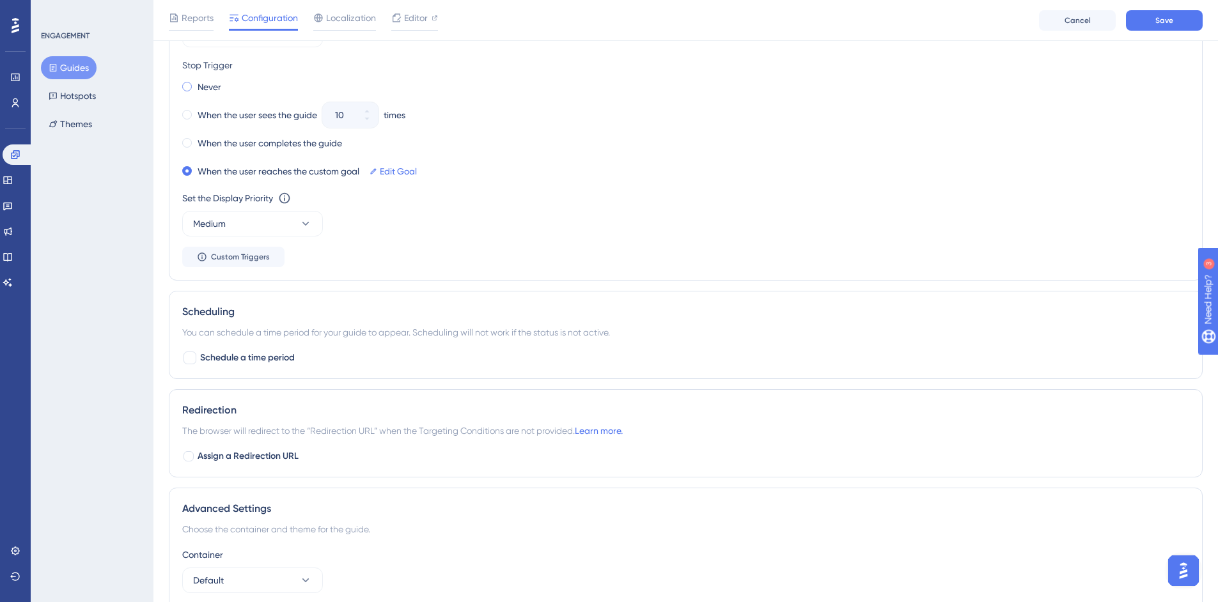
click at [191, 88] on span at bounding box center [187, 87] width 10 height 10
click at [196, 84] on input "radio" at bounding box center [196, 84] width 0 height 0
click at [185, 144] on span at bounding box center [187, 143] width 10 height 10
click at [196, 140] on input "radio" at bounding box center [196, 140] width 0 height 0
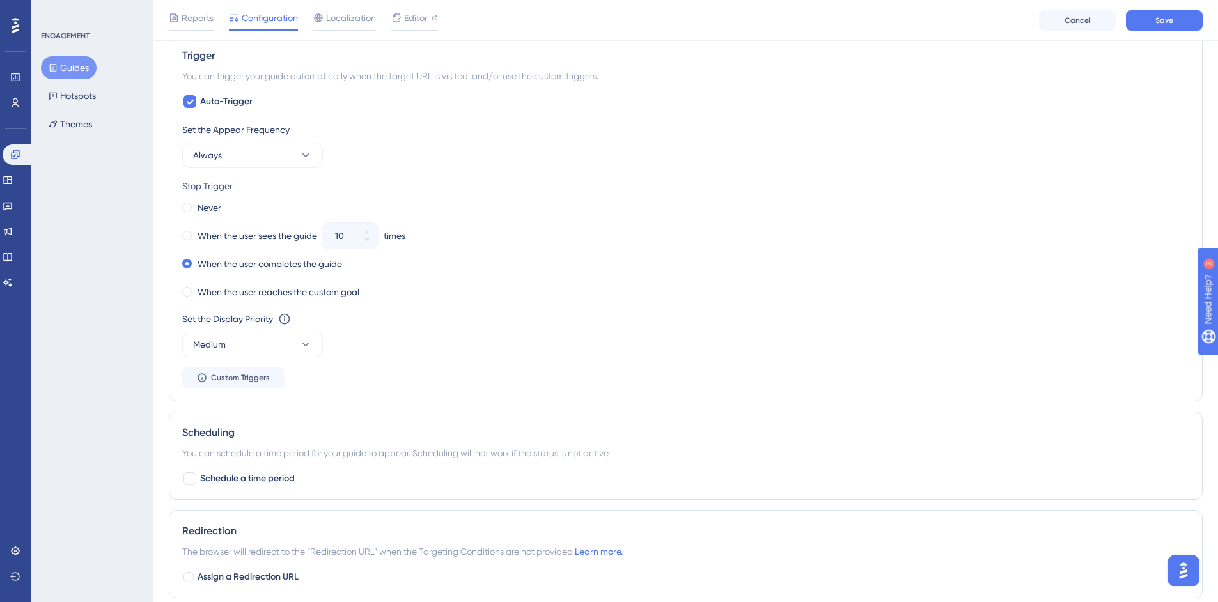
scroll to position [592, 0]
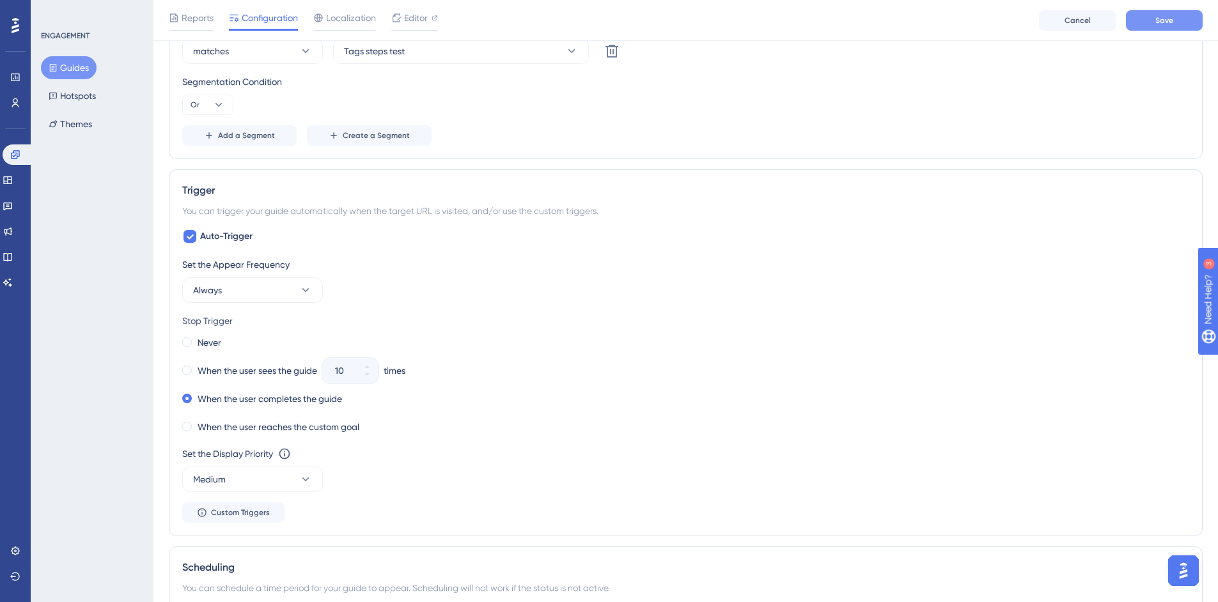
click at [1174, 26] on button "Save" at bounding box center [1164, 20] width 77 height 20
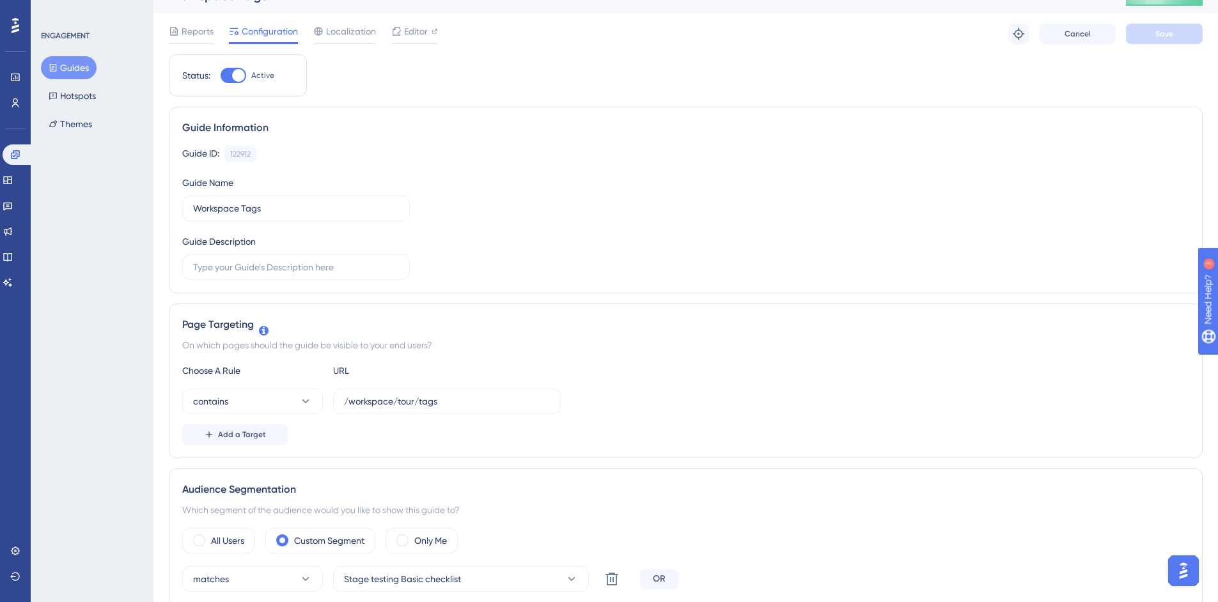
scroll to position [0, 0]
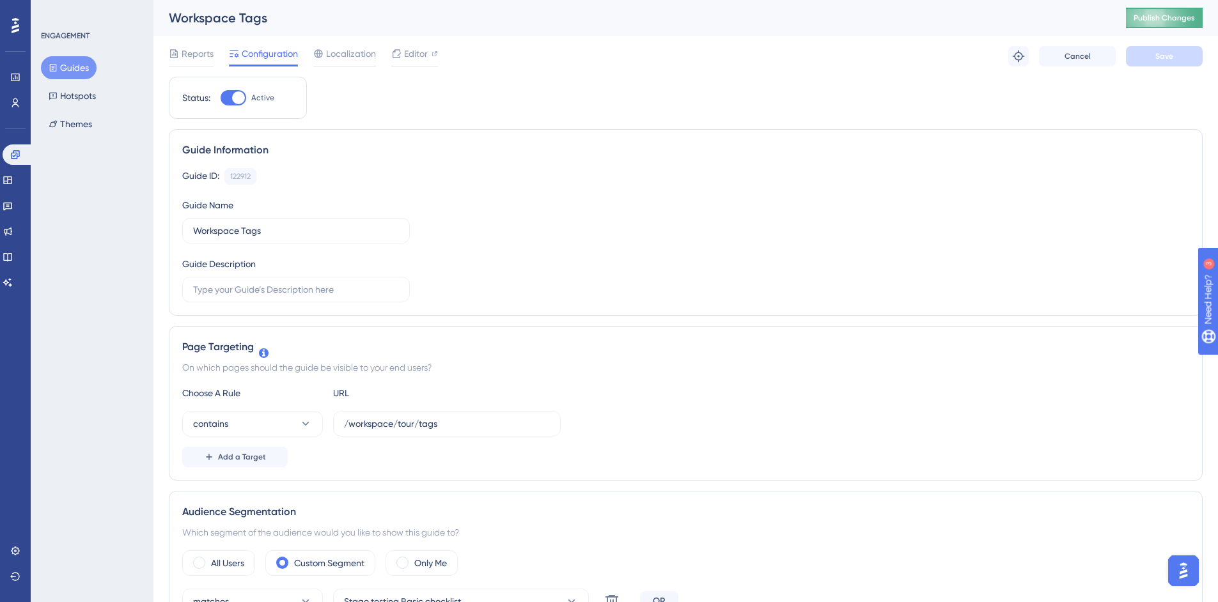
click at [1164, 17] on span "Publish Changes" at bounding box center [1164, 18] width 61 height 10
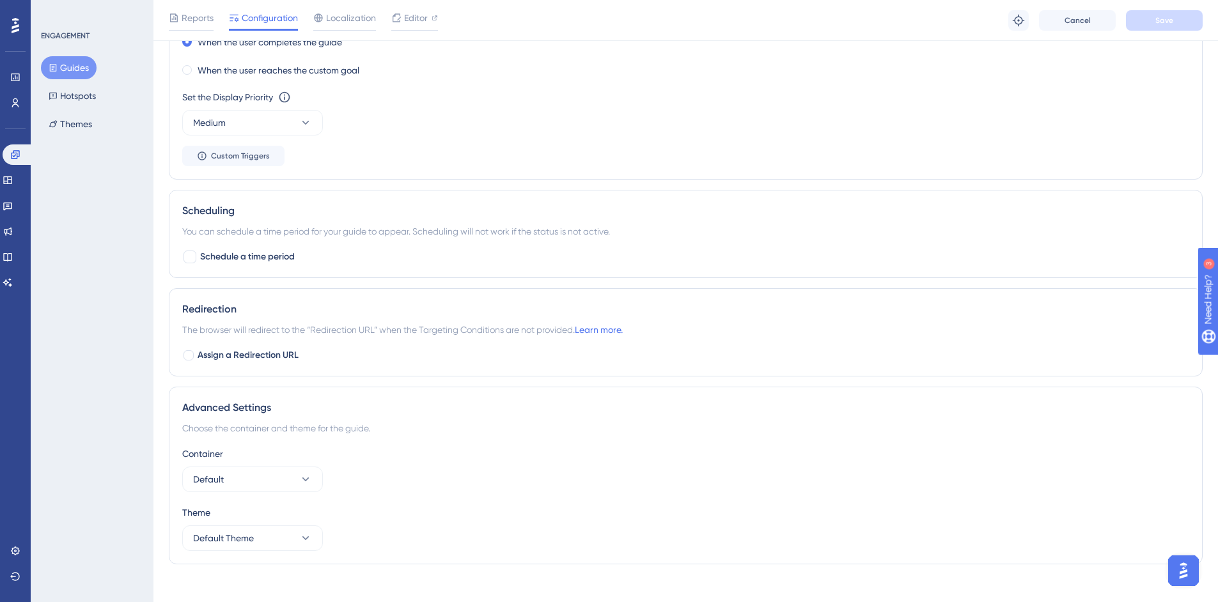
scroll to position [962, 0]
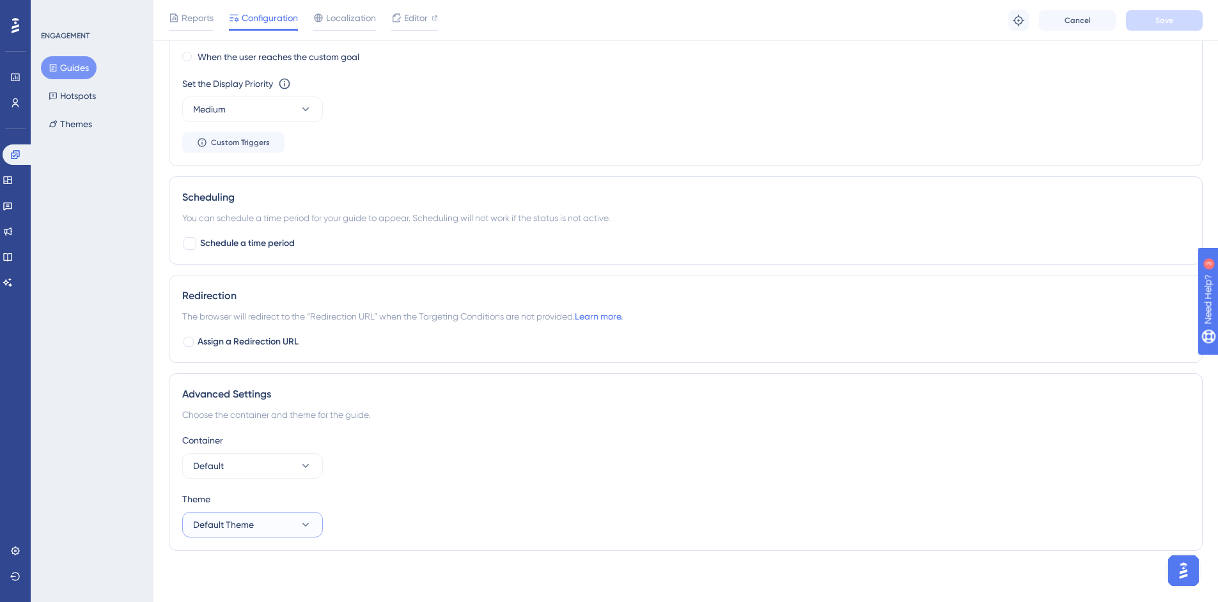
click at [281, 514] on button "Default Theme" at bounding box center [252, 525] width 141 height 26
click at [400, 507] on div "Theme Default Theme Default Theme Default Theme" at bounding box center [685, 515] width 1007 height 46
click at [306, 471] on icon at bounding box center [305, 466] width 13 height 13
click at [418, 459] on div "Container Default Default Default" at bounding box center [685, 456] width 1007 height 46
click at [20, 90] on div "Performance Users" at bounding box center [15, 90] width 10 height 46
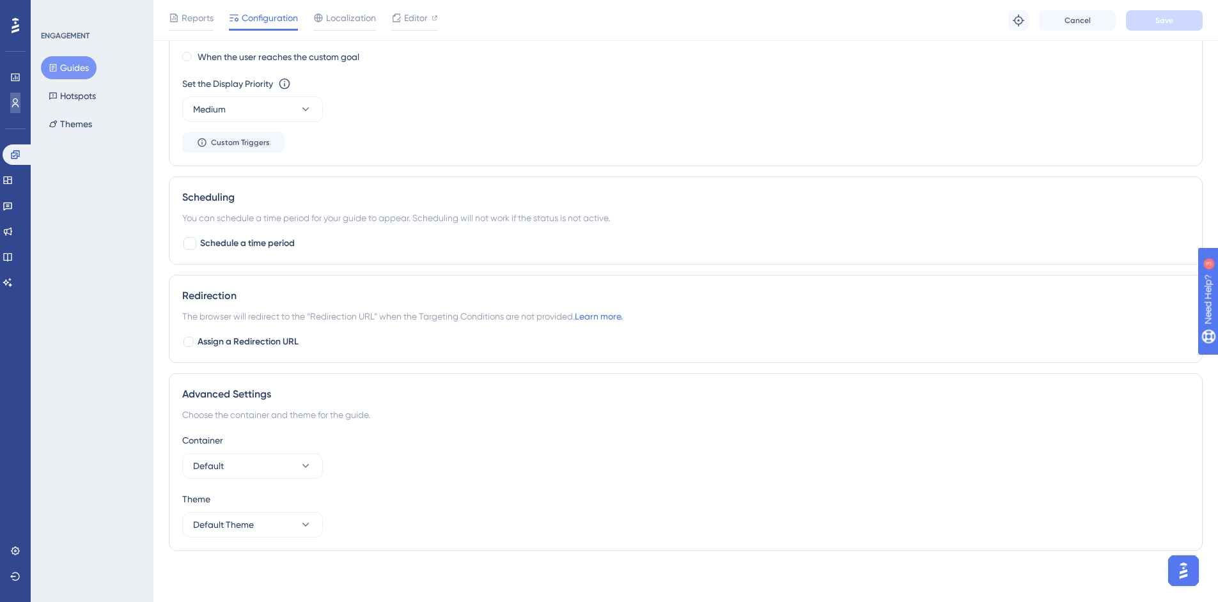
click at [15, 102] on icon at bounding box center [15, 103] width 10 height 10
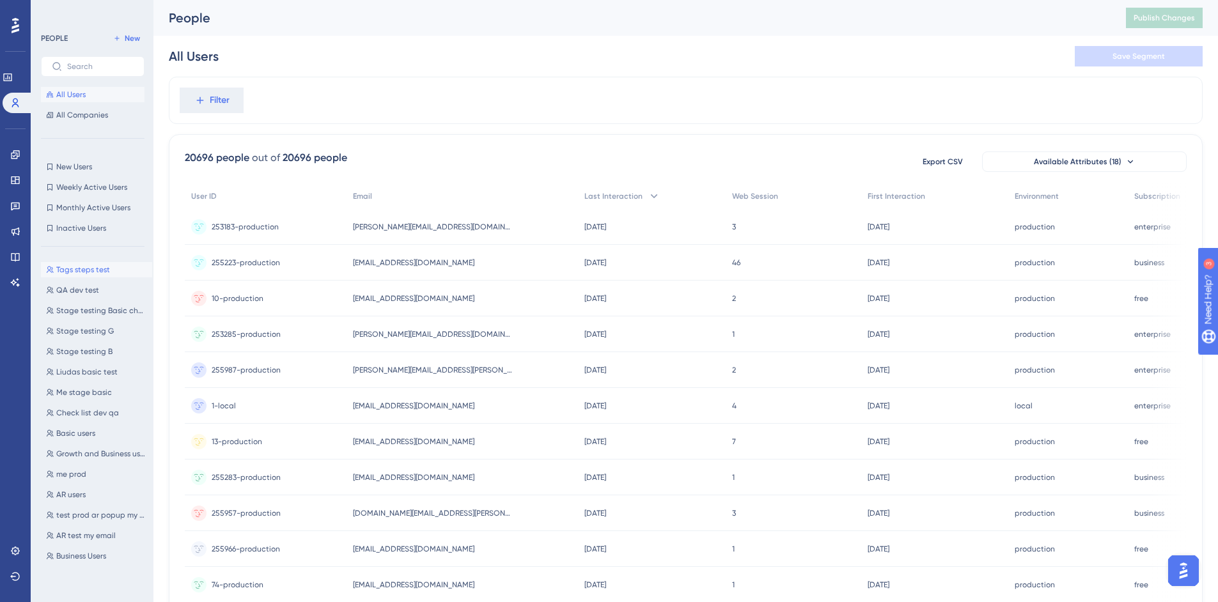
click at [97, 274] on span "Tags steps test" at bounding box center [83, 270] width 54 height 10
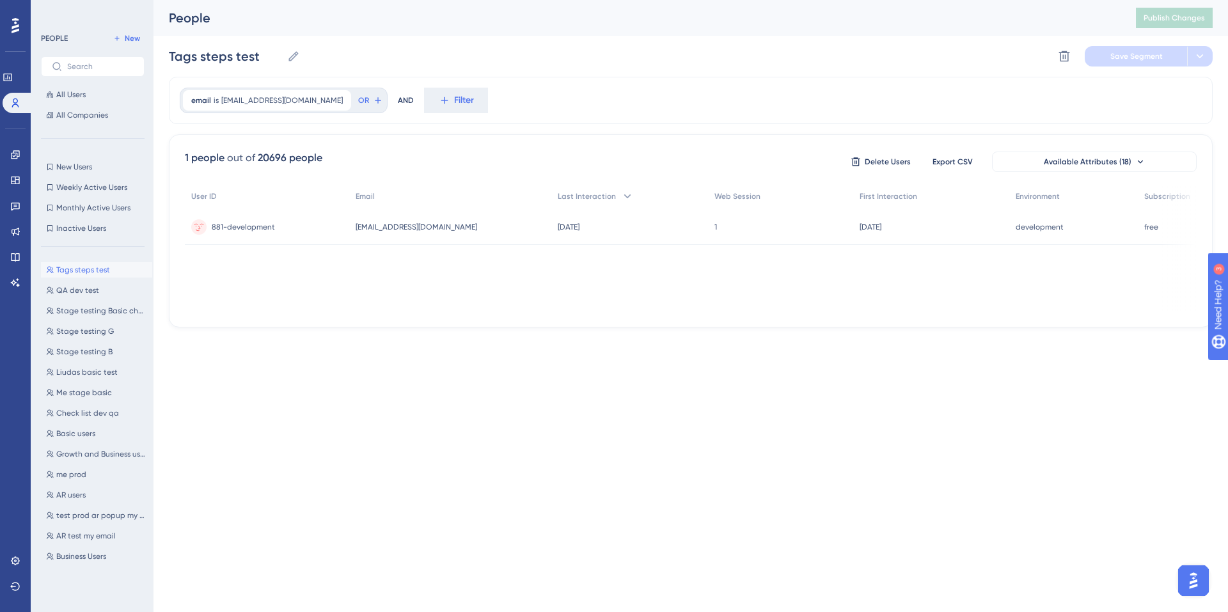
click at [1198, 577] on img "Open AI Assistant Launcher" at bounding box center [1193, 580] width 23 height 23
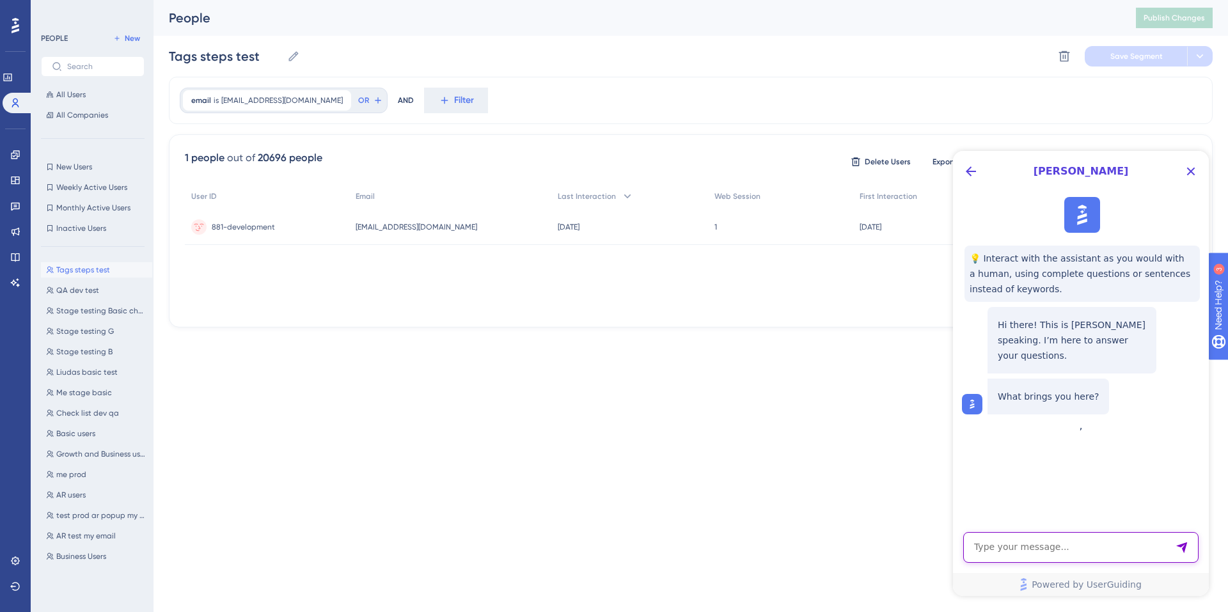
click at [1044, 549] on textarea "AI Assistant Text Input" at bounding box center [1080, 547] width 235 height 31
type textarea "what is your email to write an email?"
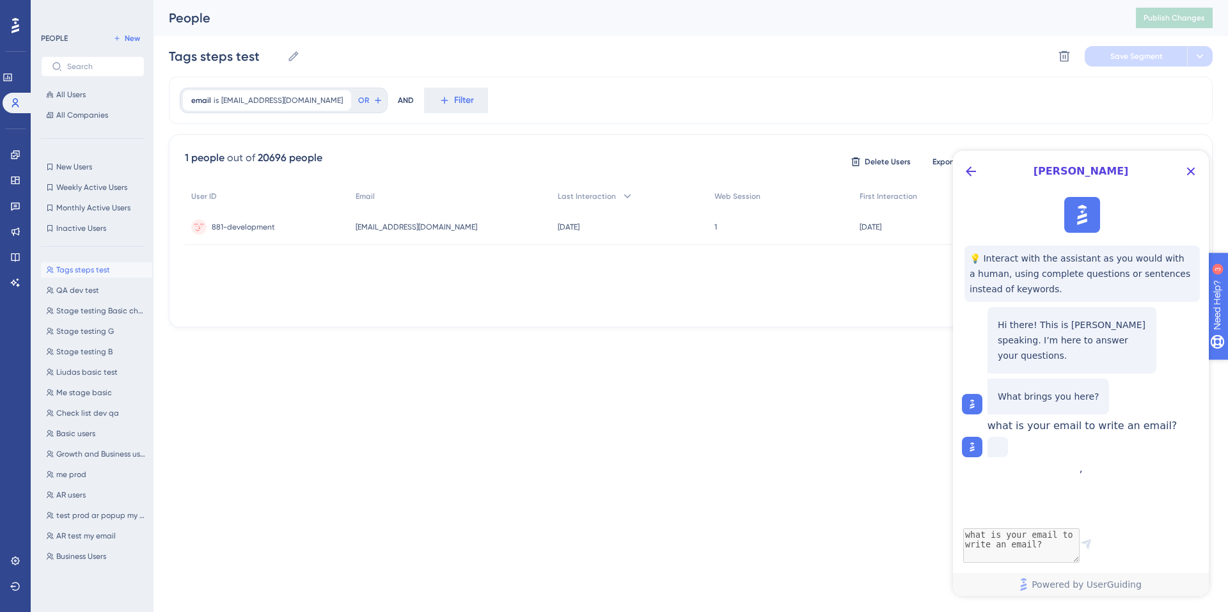
click at [1227, 373] on icon "open resource center" at bounding box center [1223, 369] width 13 height 13
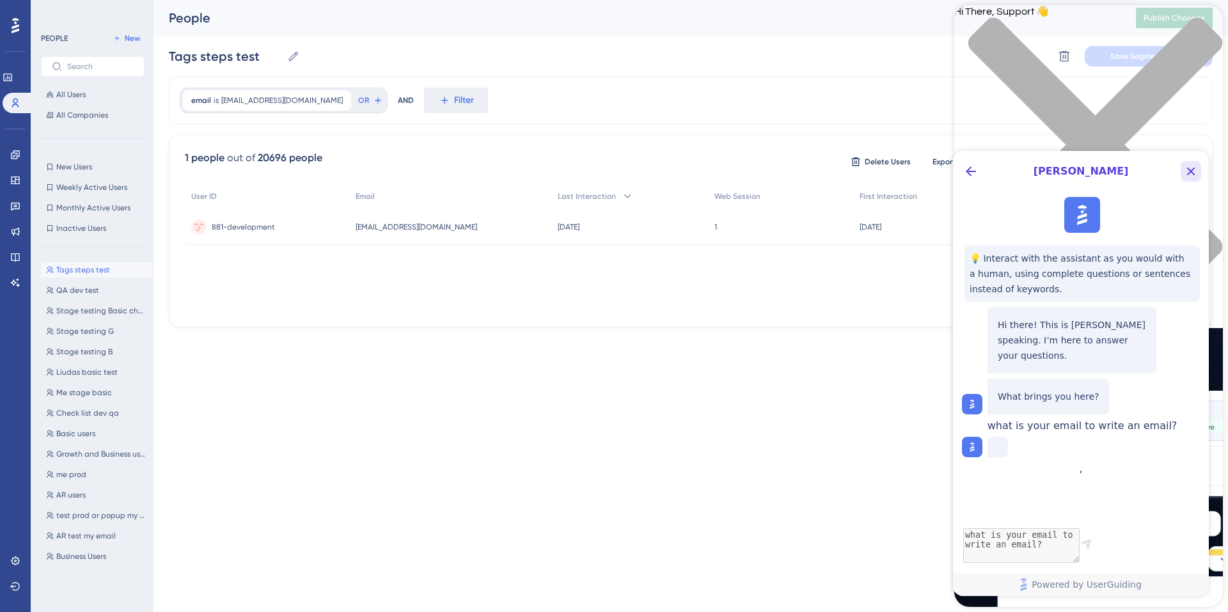
click at [1188, 173] on icon "Close Button" at bounding box center [1191, 172] width 8 height 8
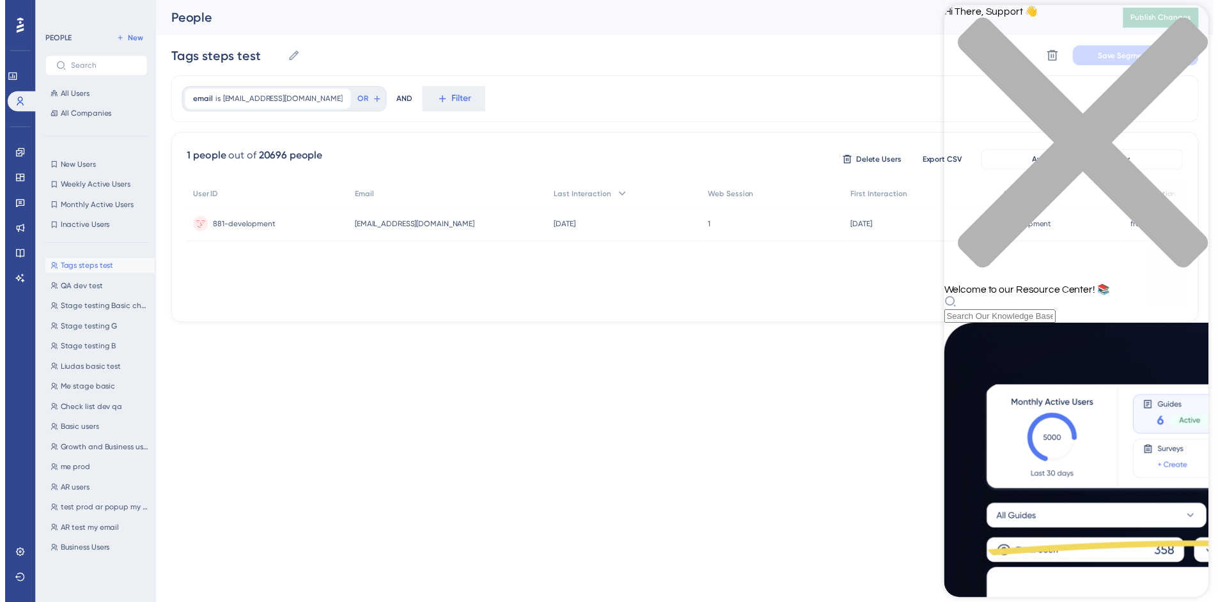
scroll to position [347, 0]
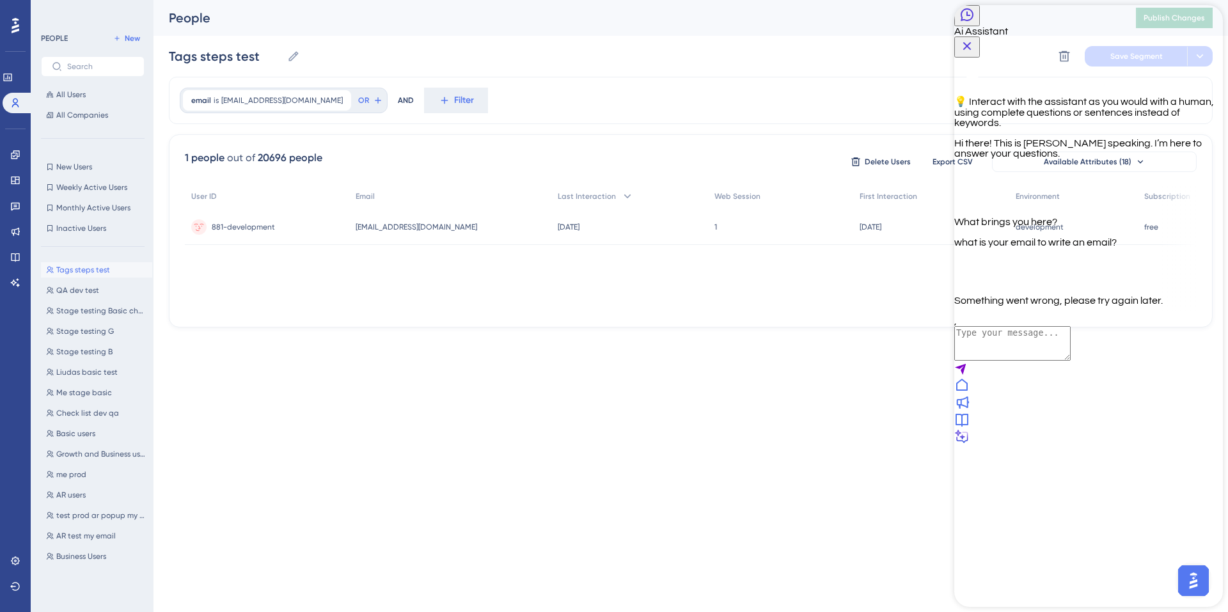
click at [1021, 361] on textarea "AI Assistant Text Input" at bounding box center [1012, 343] width 116 height 35
type textarea "what is your email support?"
click at [1071, 361] on textarea "AI Assistant Text Input" at bounding box center [1012, 343] width 116 height 35
type textarea "hello"
click at [975, 38] on icon "Close Button" at bounding box center [966, 45] width 15 height 15
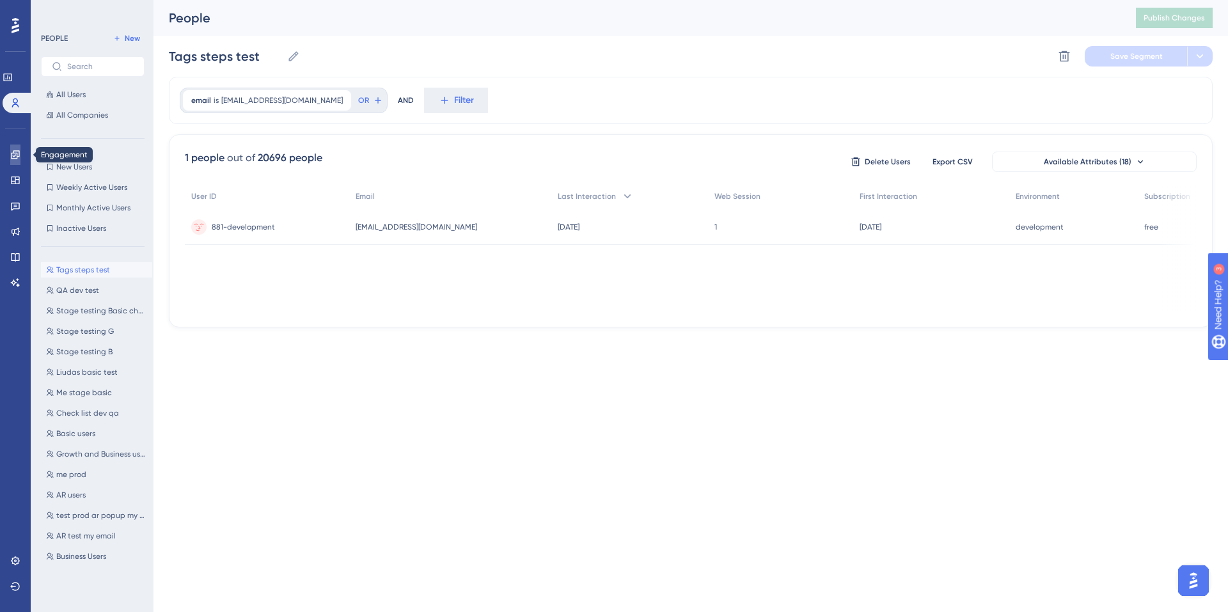
click at [19, 159] on icon at bounding box center [15, 155] width 10 height 10
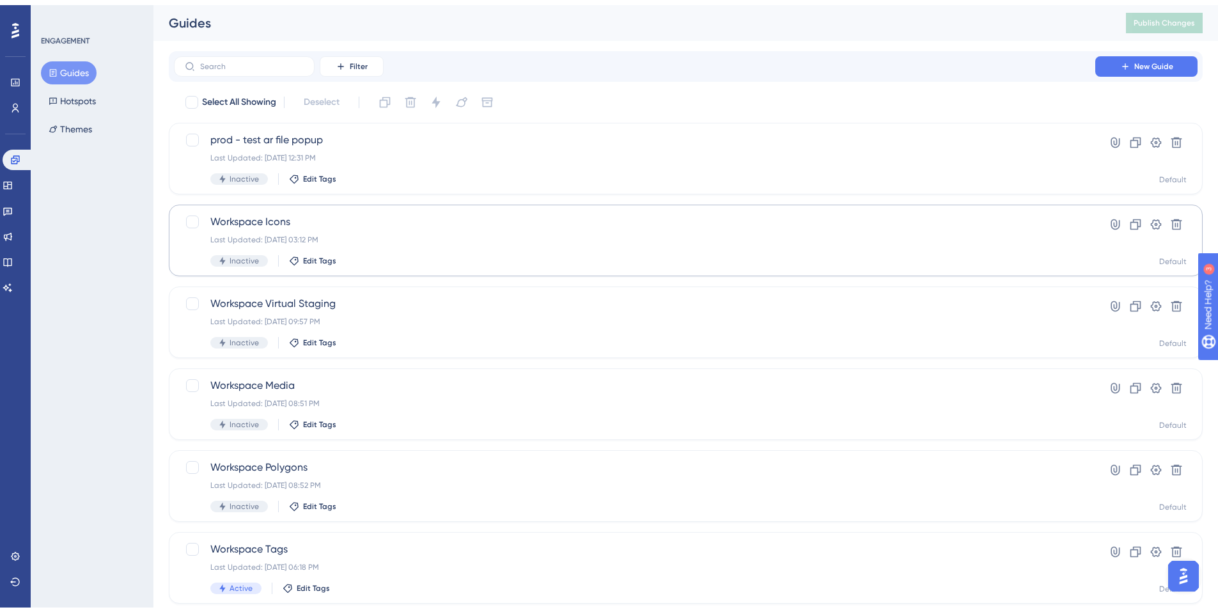
scroll to position [380, 0]
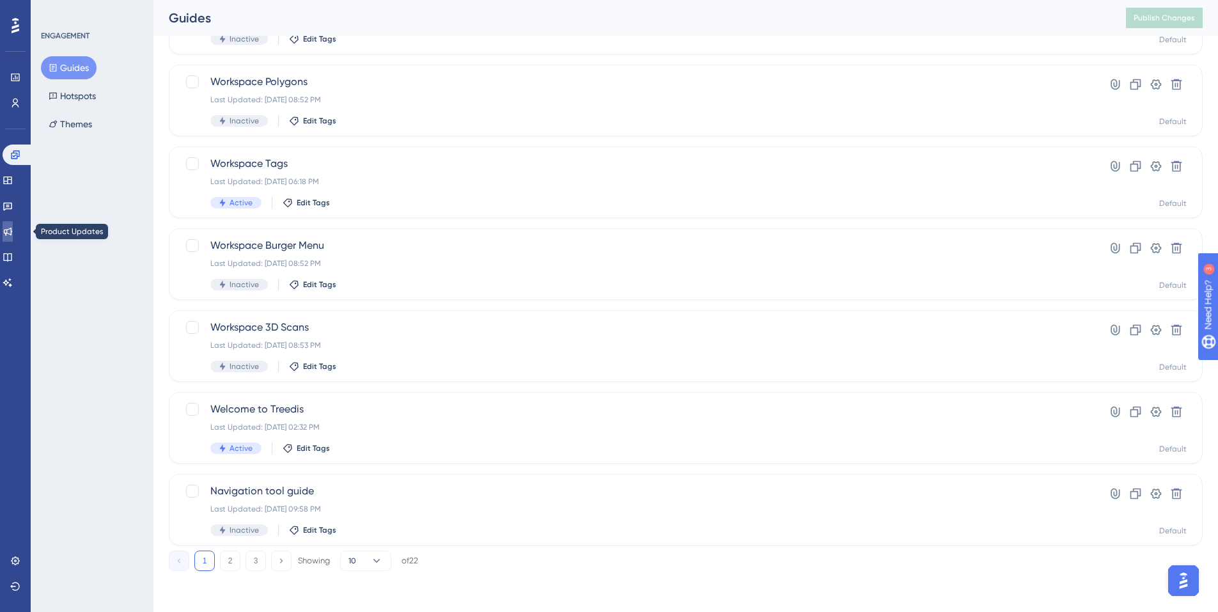
click at [13, 228] on icon at bounding box center [8, 231] width 10 height 10
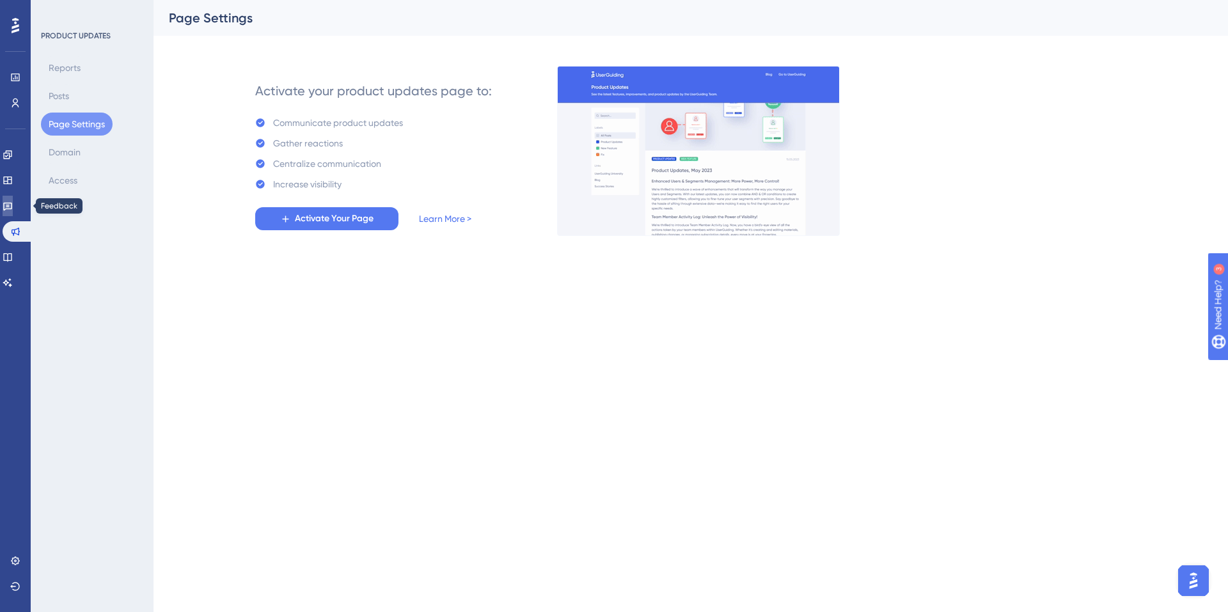
click at [13, 205] on link at bounding box center [8, 206] width 10 height 20
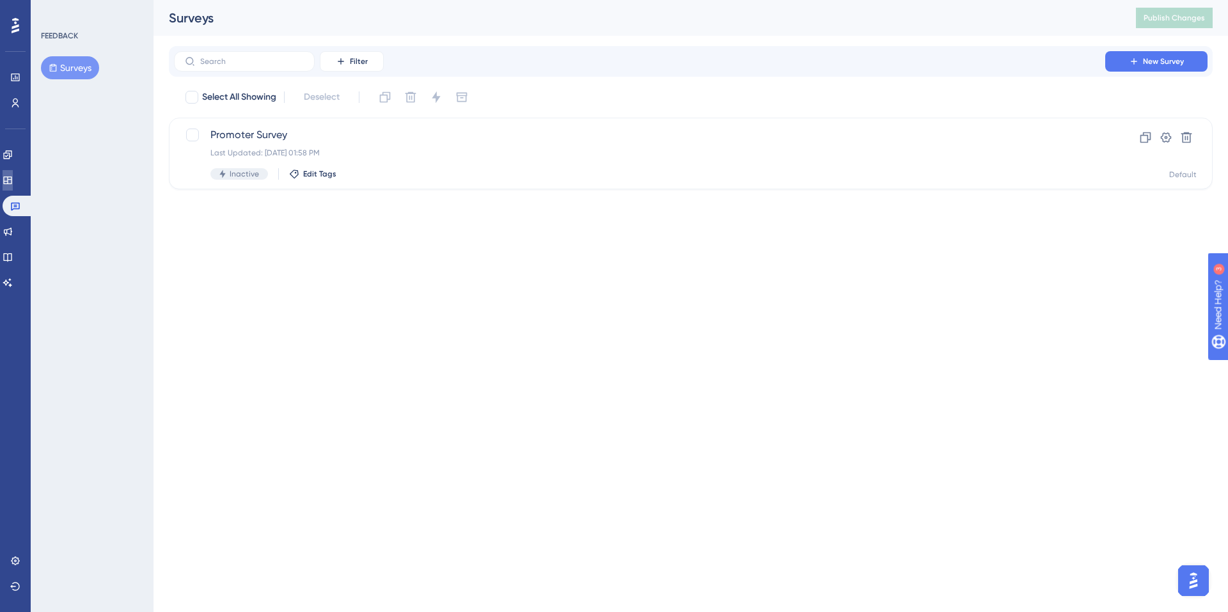
click at [12, 188] on link at bounding box center [8, 180] width 10 height 20
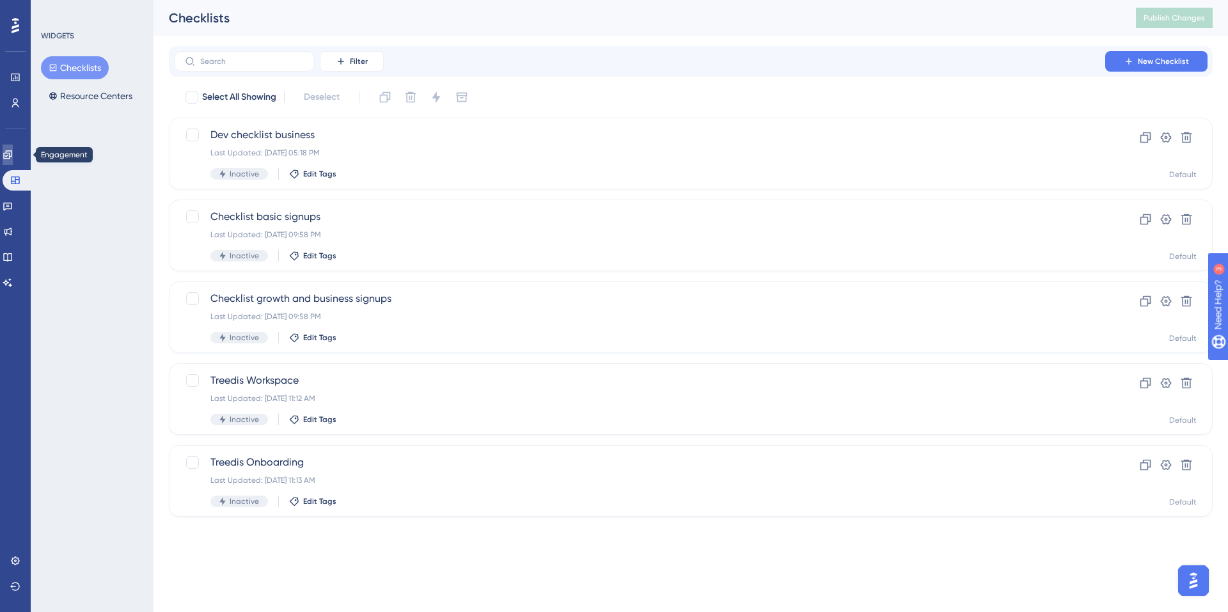
click at [12, 151] on icon at bounding box center [7, 154] width 8 height 8
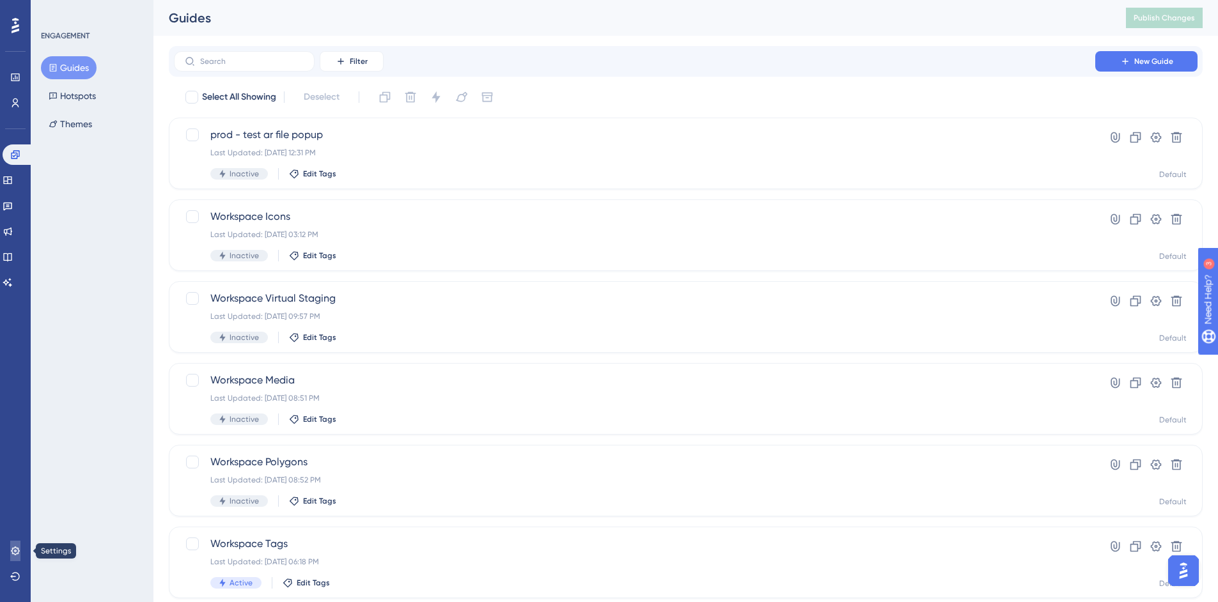
click at [20, 554] on icon at bounding box center [15, 551] width 10 height 10
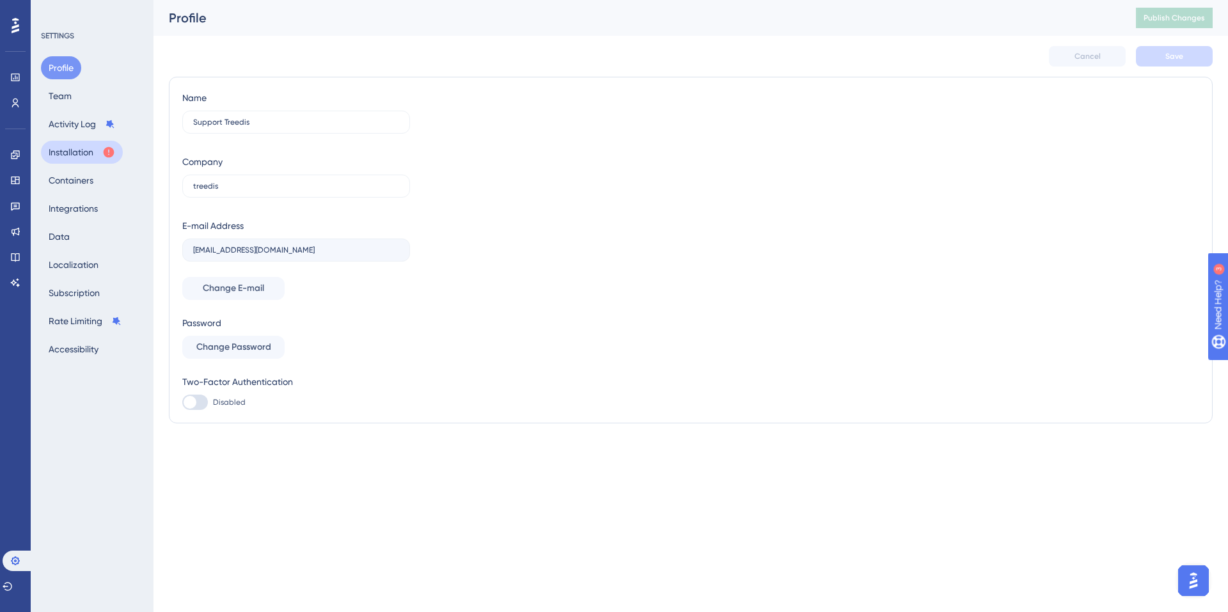
click at [86, 156] on button "Installation" at bounding box center [82, 152] width 82 height 23
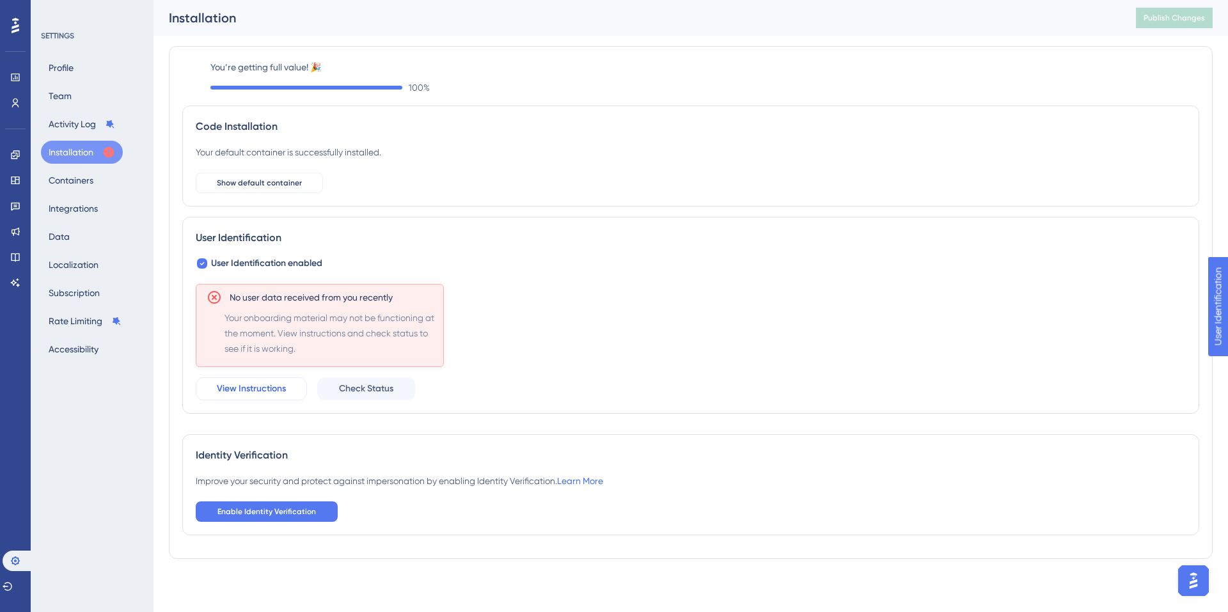
click at [233, 393] on span "View Instructions" at bounding box center [251, 388] width 69 height 15
